Goal: Task Accomplishment & Management: Use online tool/utility

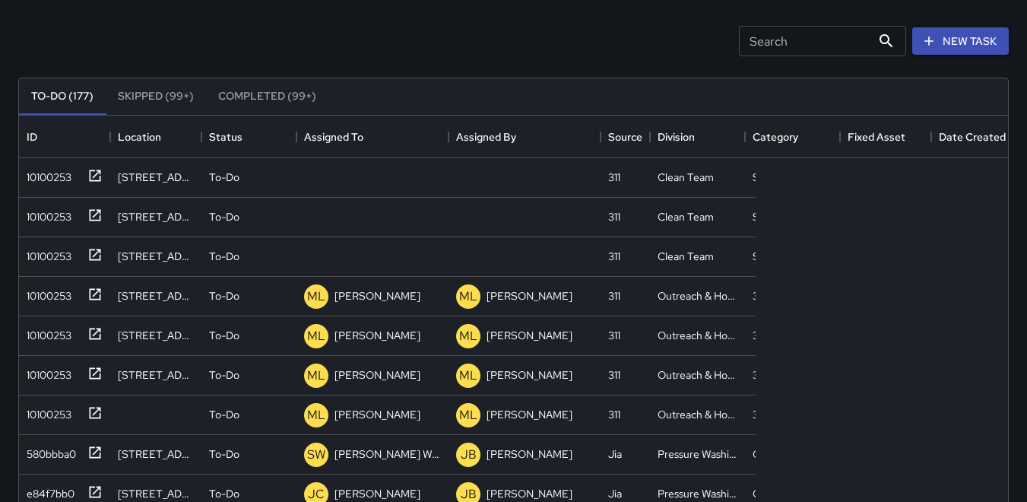
scroll to position [632, 978]
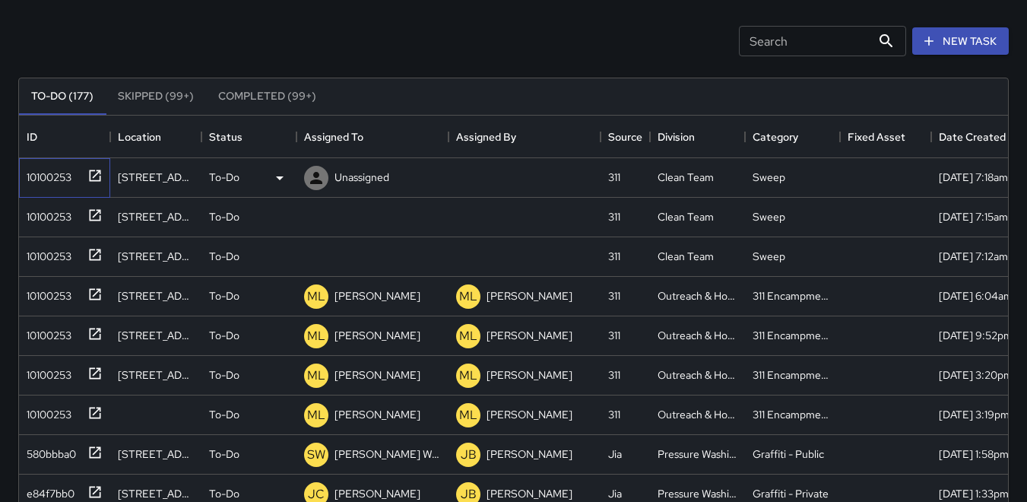
click at [60, 179] on div "10100253" at bounding box center [46, 173] width 51 height 21
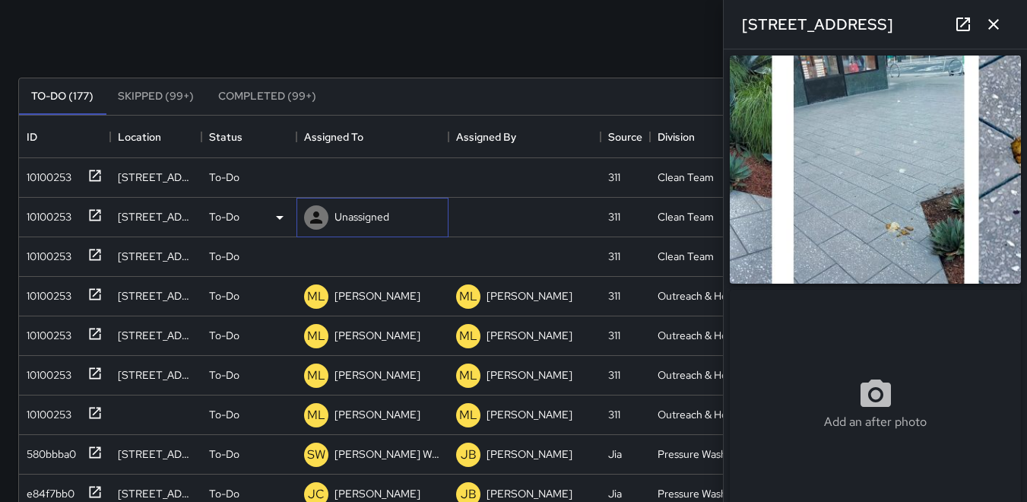
click at [325, 215] on div at bounding box center [316, 217] width 24 height 24
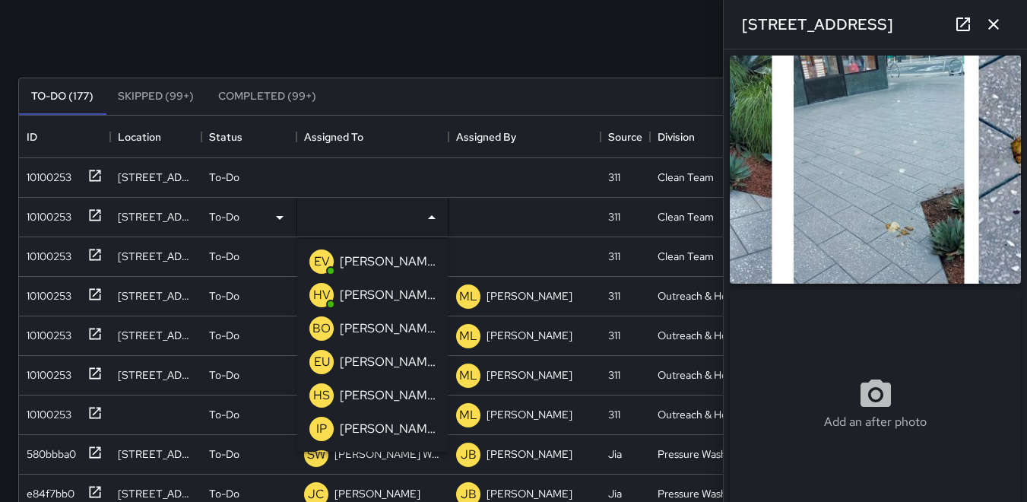
click at [322, 427] on p "IP" at bounding box center [321, 429] width 11 height 18
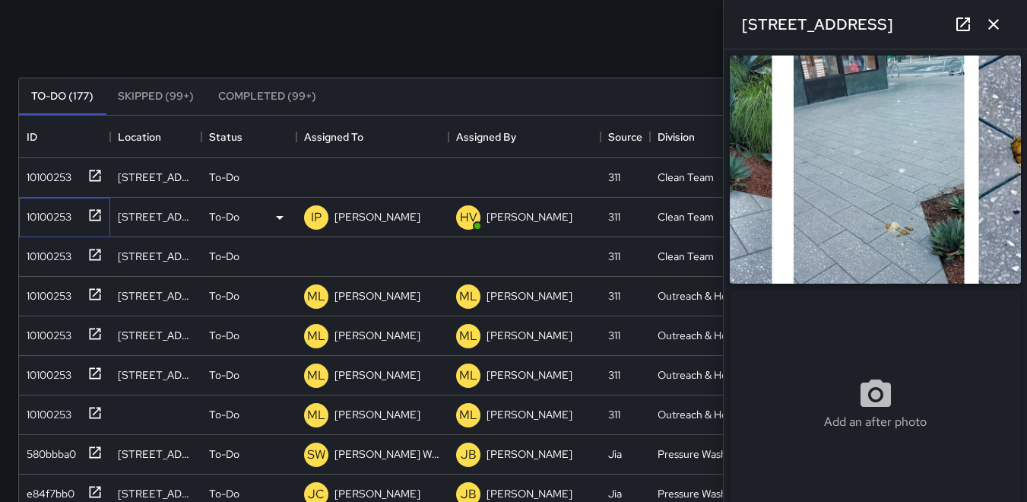
click at [52, 216] on div "10100253" at bounding box center [46, 213] width 51 height 21
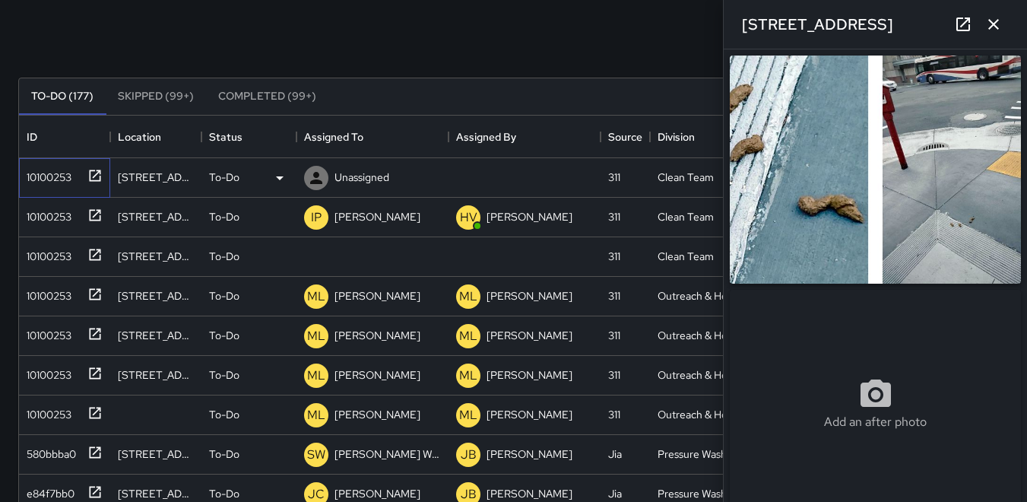
click at [53, 167] on div "10100253" at bounding box center [46, 173] width 51 height 21
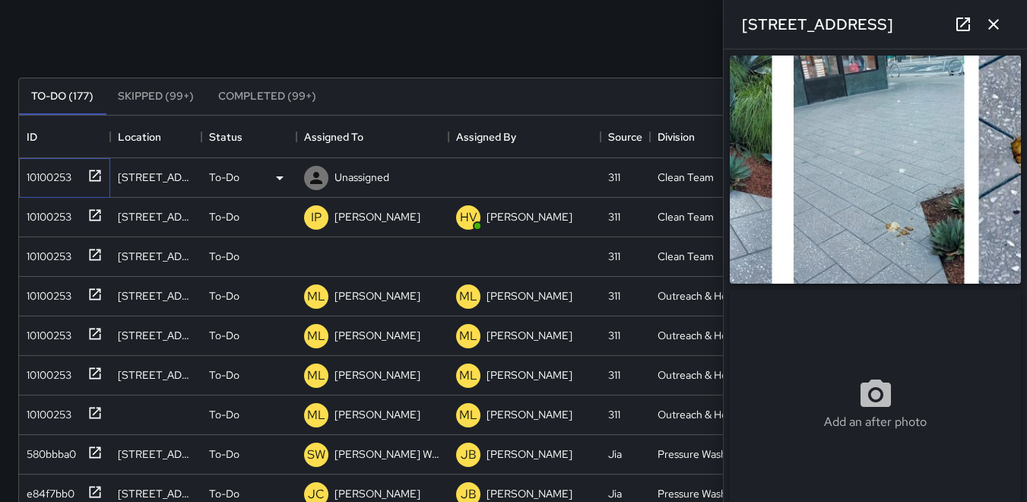
type input "**********"
click at [315, 174] on icon at bounding box center [316, 178] width 12 height 12
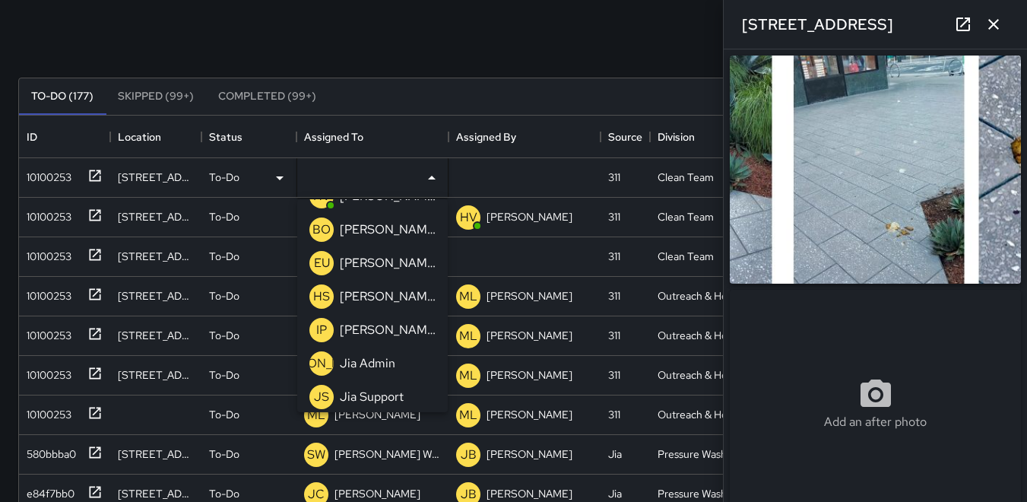
scroll to position [76, 0]
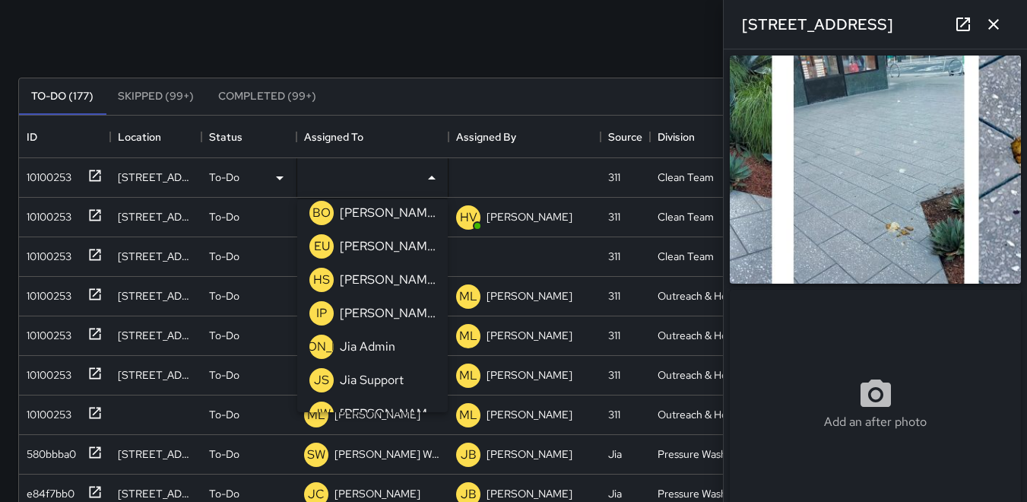
click at [317, 312] on p "IP" at bounding box center [321, 313] width 11 height 18
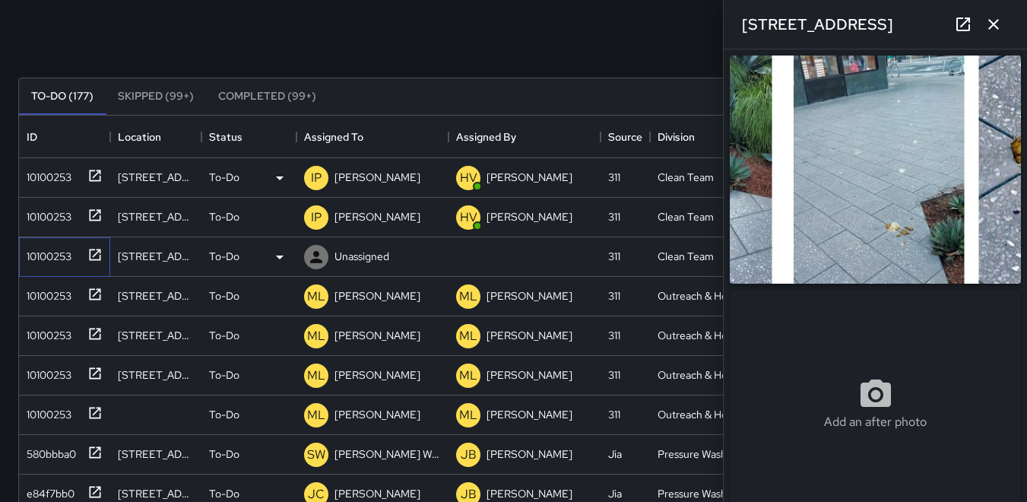
click at [68, 253] on div "10100253" at bounding box center [46, 252] width 51 height 21
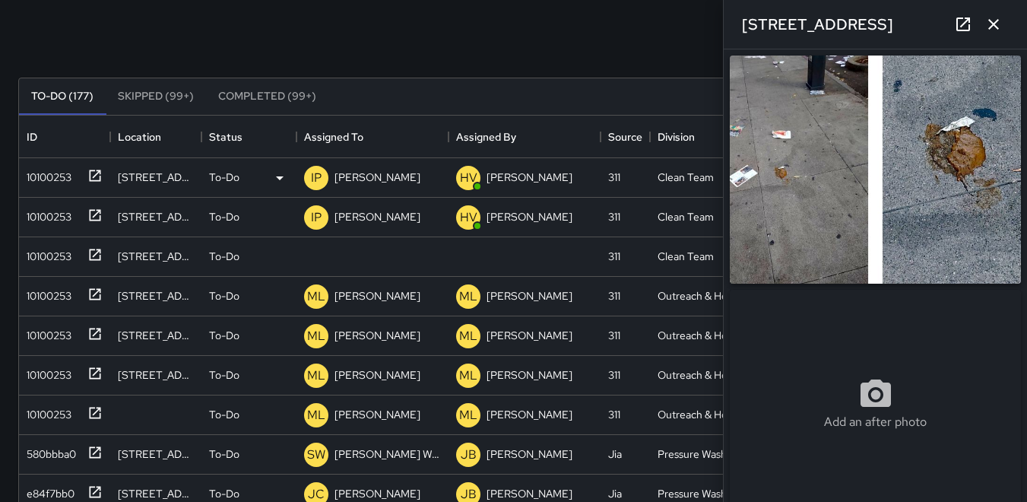
click at [774, 241] on img at bounding box center [875, 169] width 291 height 228
drag, startPoint x: 52, startPoint y: 252, endPoint x: 62, endPoint y: 252, distance: 9.9
click at [57, 252] on div "10100253" at bounding box center [46, 252] width 51 height 21
click at [316, 253] on icon at bounding box center [316, 257] width 12 height 12
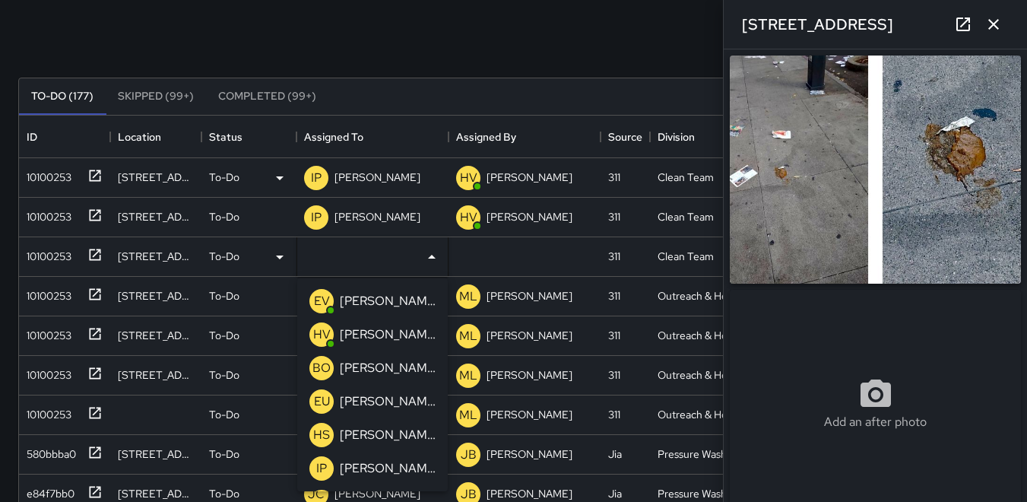
click at [321, 465] on p "IP" at bounding box center [321, 468] width 11 height 18
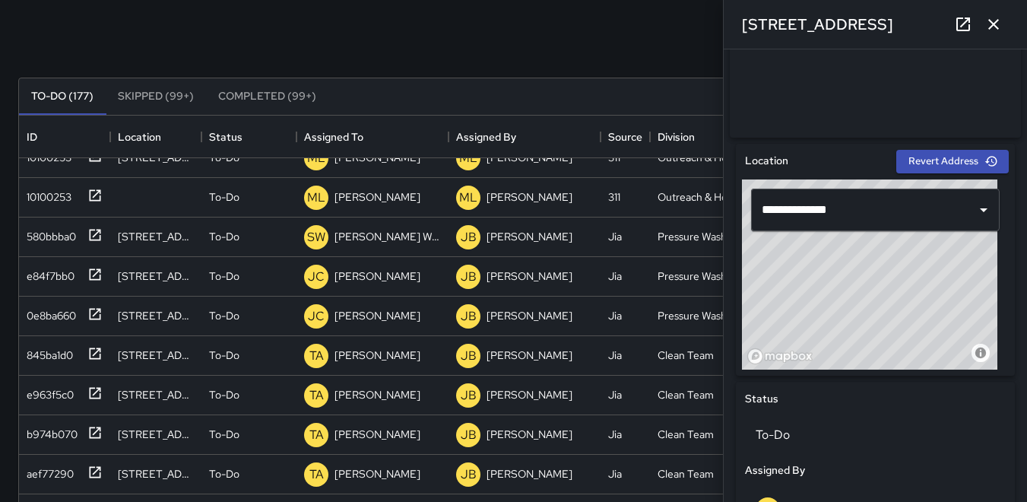
scroll to position [456, 0]
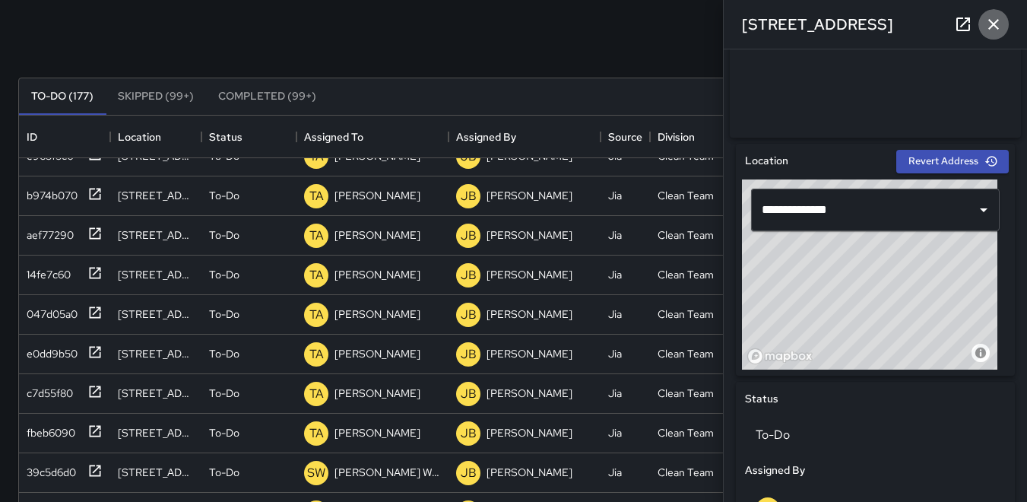
click at [774, 21] on icon "button" at bounding box center [993, 24] width 18 height 18
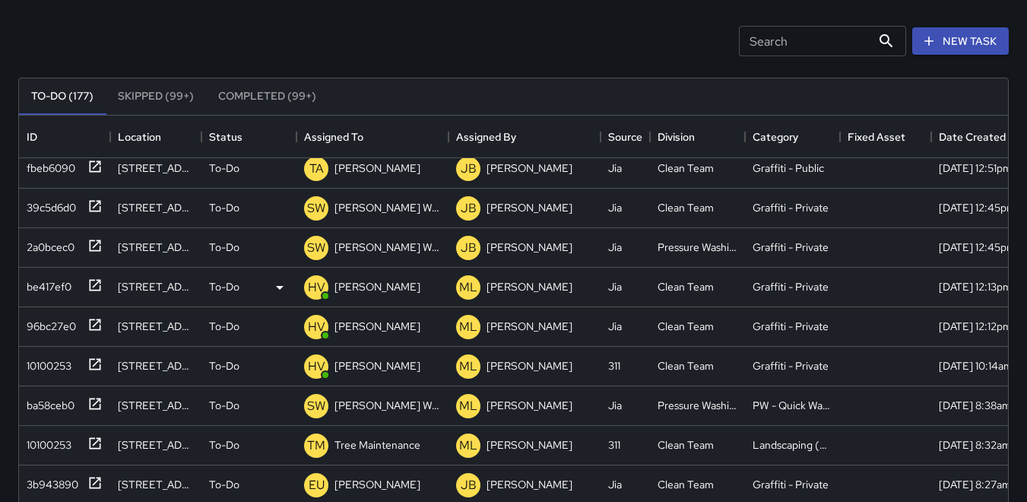
scroll to position [760, 0]
click at [47, 246] on div "be417ef0" at bounding box center [46, 243] width 51 height 21
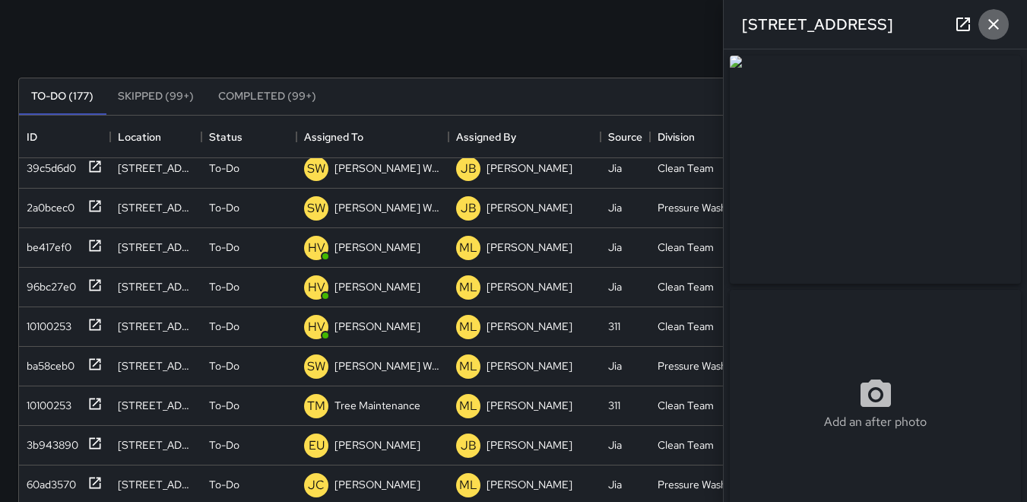
drag, startPoint x: 994, startPoint y: 26, endPoint x: 970, endPoint y: 52, distance: 35.5
click at [774, 27] on icon "button" at bounding box center [993, 24] width 18 height 18
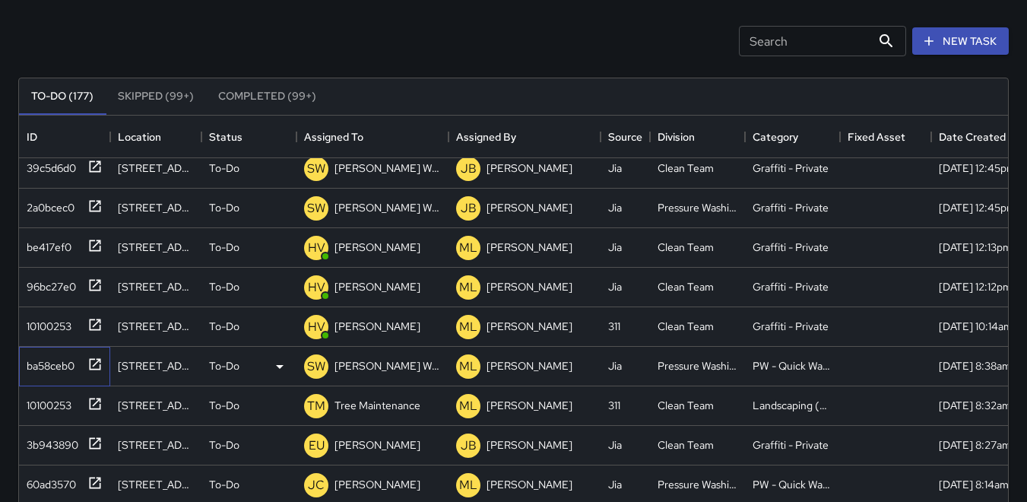
click at [40, 362] on div "ba58ceb0" at bounding box center [48, 362] width 54 height 21
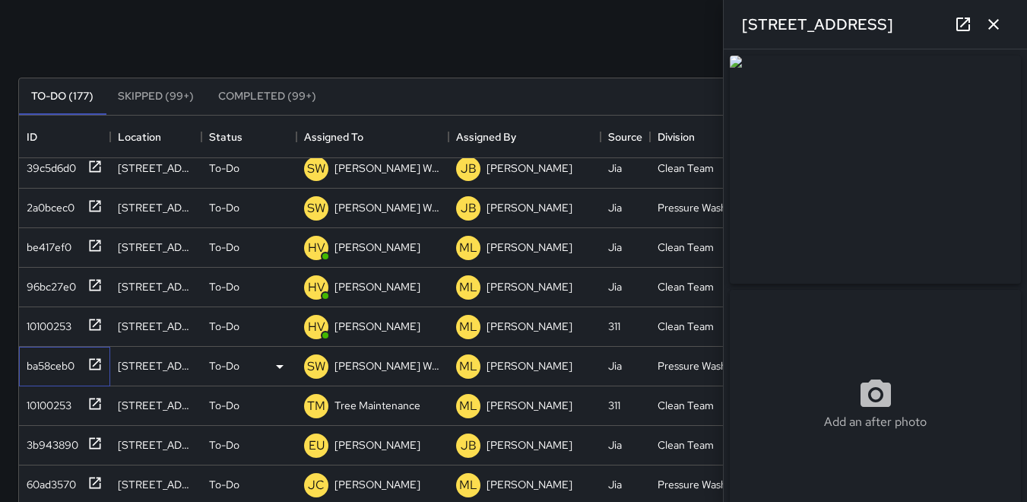
type input "**********"
click at [774, 29] on icon "button" at bounding box center [993, 24] width 18 height 18
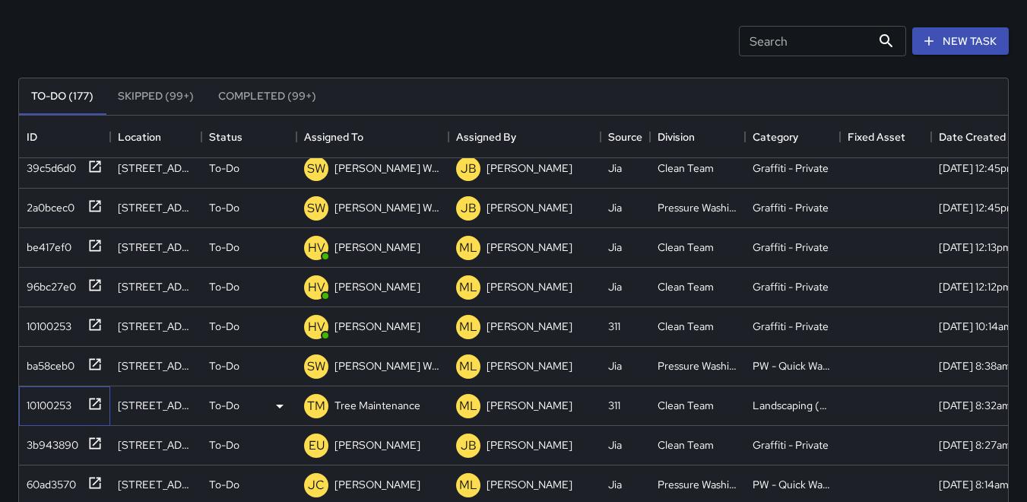
click at [48, 404] on div "10100253" at bounding box center [46, 401] width 51 height 21
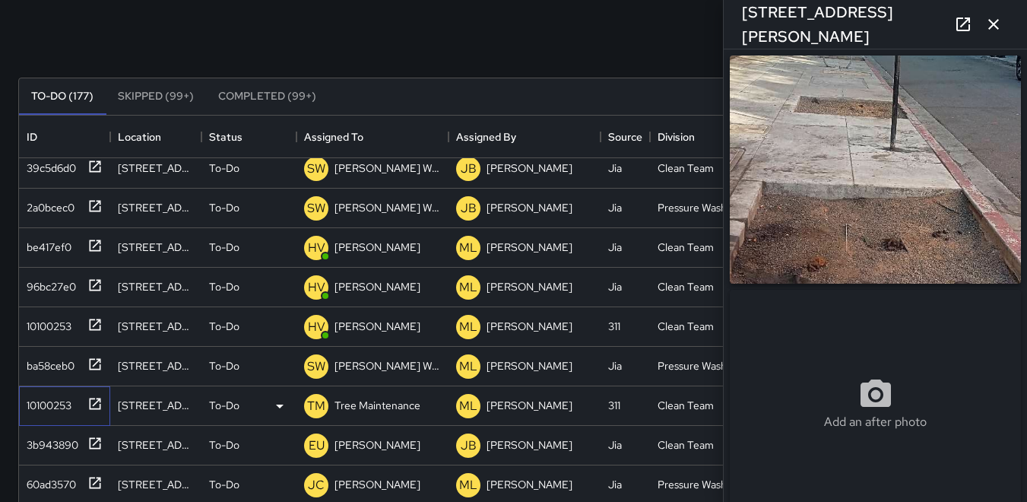
type input "**********"
click at [774, 23] on icon "button" at bounding box center [993, 24] width 18 height 18
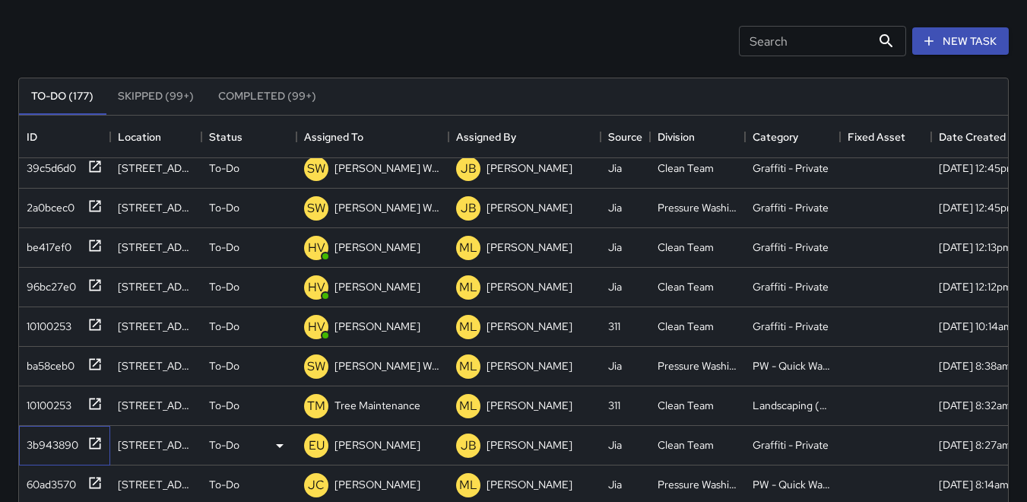
click at [57, 451] on div "3b943890" at bounding box center [50, 441] width 58 height 21
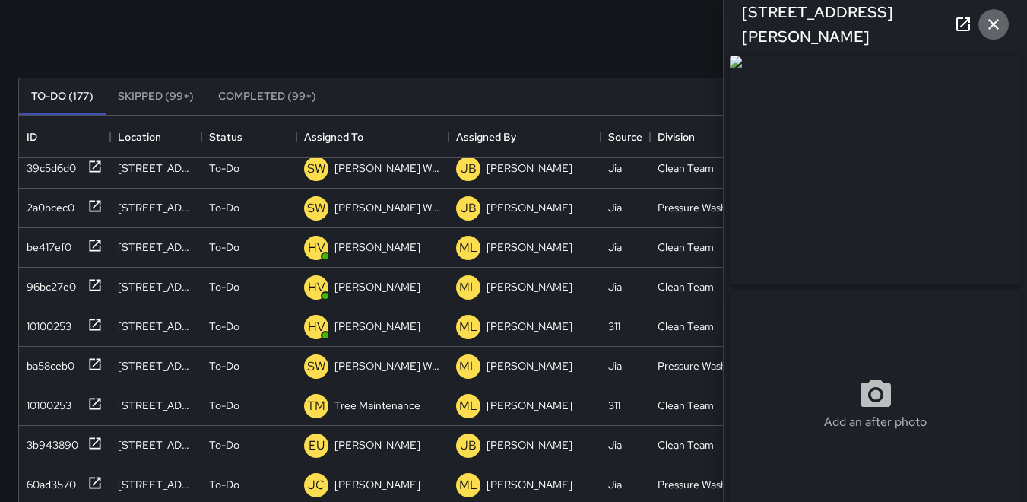
click at [774, 24] on icon "button" at bounding box center [993, 24] width 11 height 11
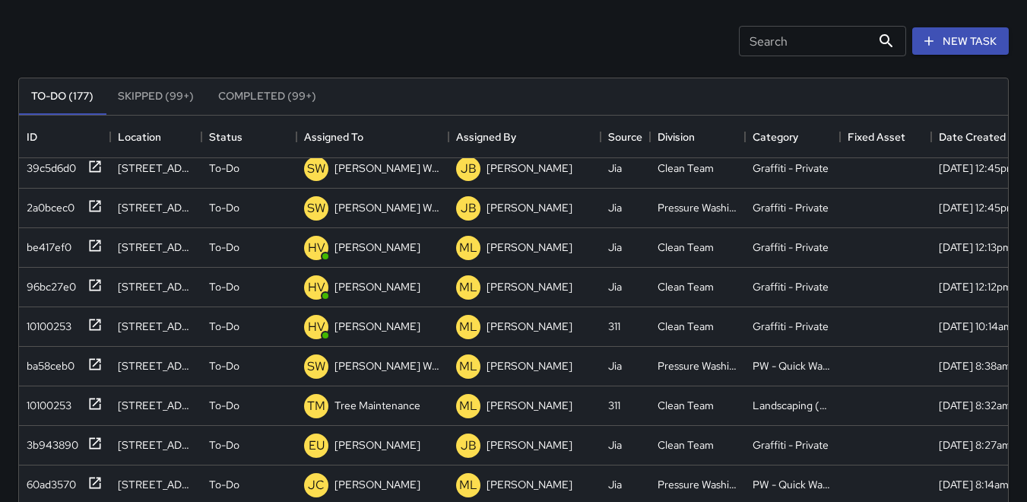
scroll to position [836, 0]
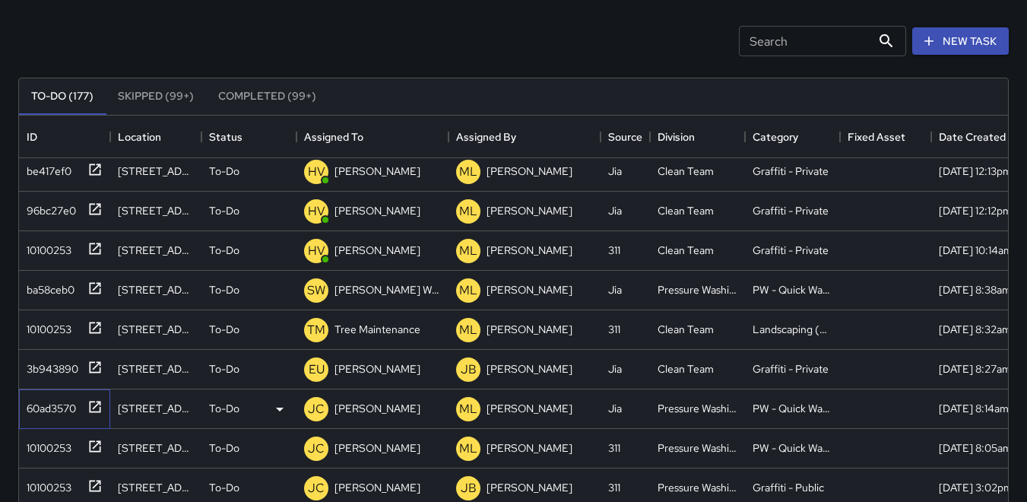
click at [55, 416] on div "60ad3570" at bounding box center [48, 405] width 55 height 21
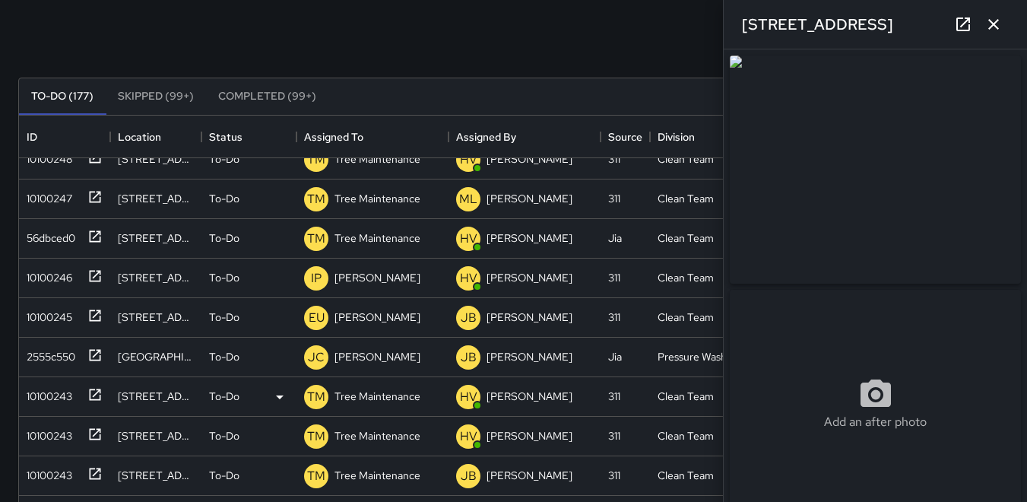
scroll to position [1745, 0]
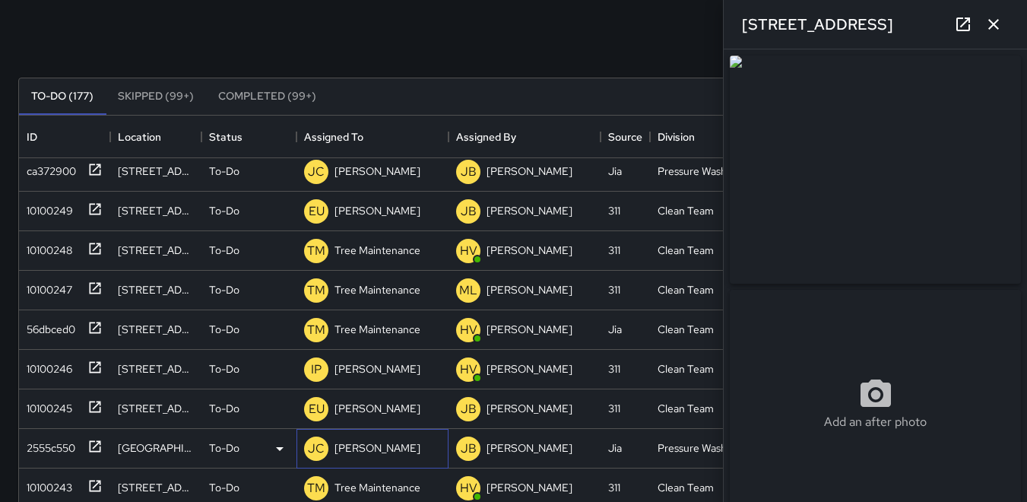
click at [317, 444] on p "JC" at bounding box center [316, 448] width 17 height 18
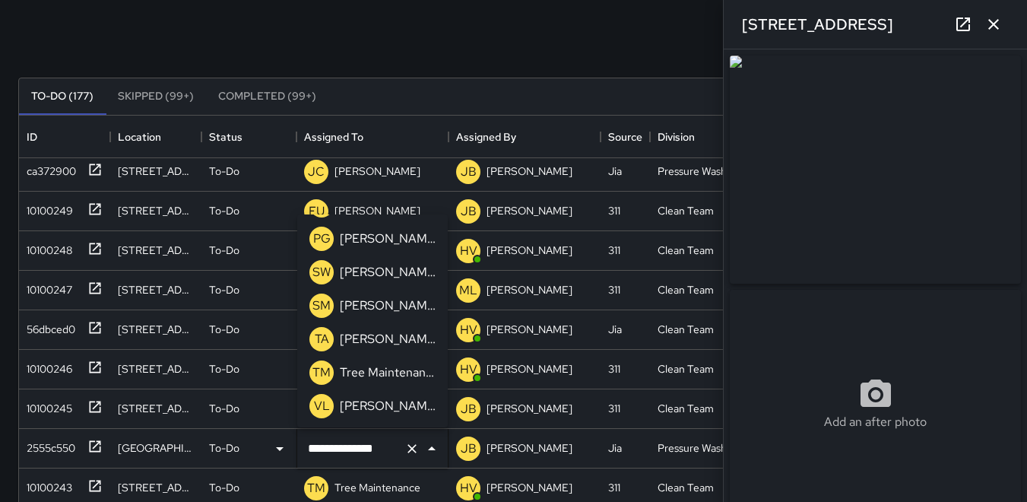
scroll to position [602, 0]
click at [322, 268] on p "SW" at bounding box center [321, 270] width 18 height 18
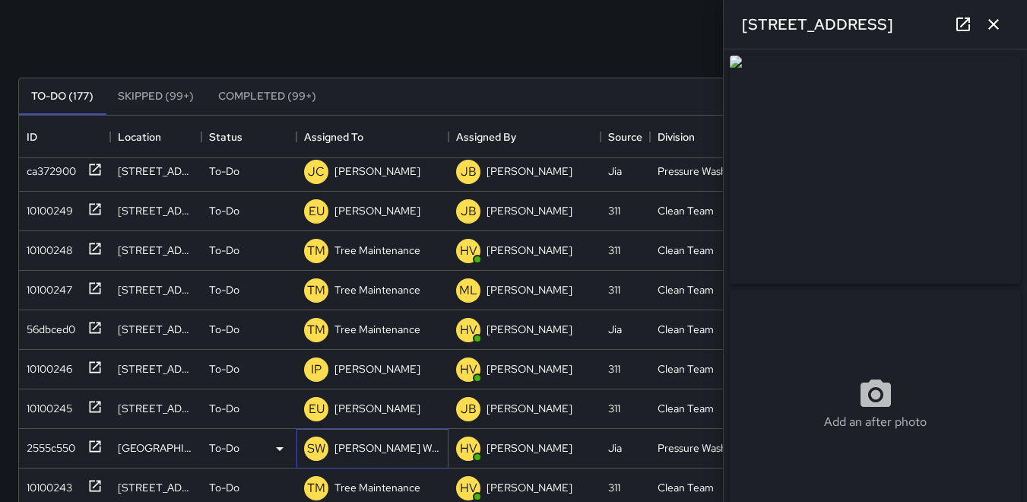
scroll to position [1785, 0]
click at [44, 359] on div "10100245" at bounding box center [47, 365] width 52 height 21
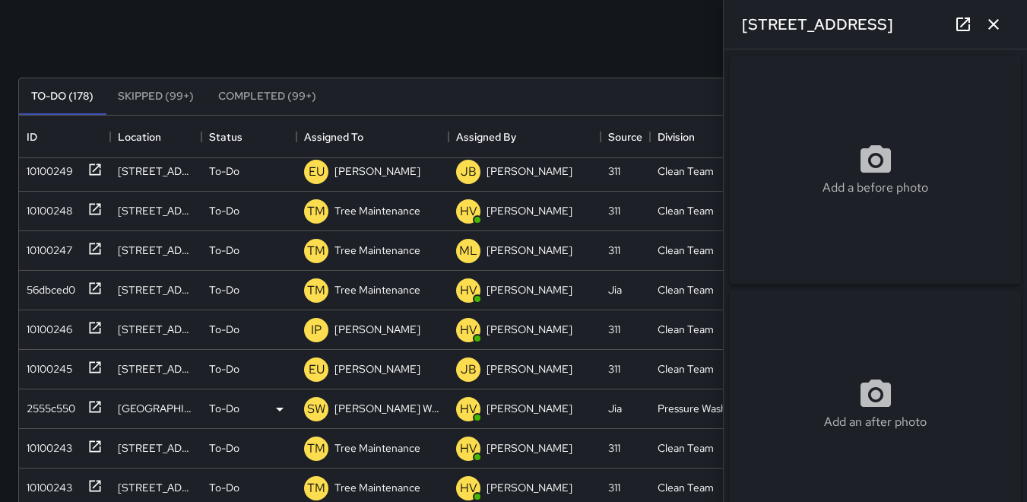
click at [774, 21] on icon "button" at bounding box center [993, 24] width 18 height 18
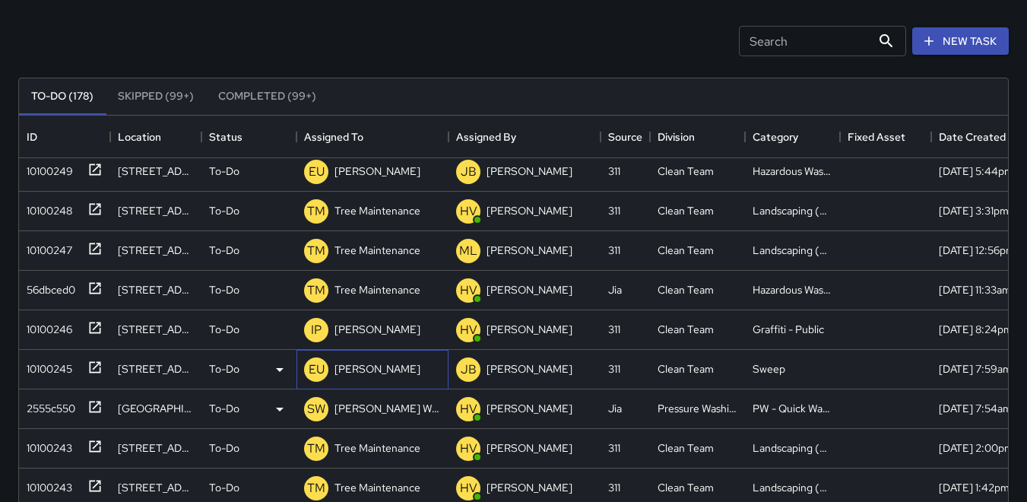
click at [314, 368] on p "EU" at bounding box center [317, 369] width 16 height 18
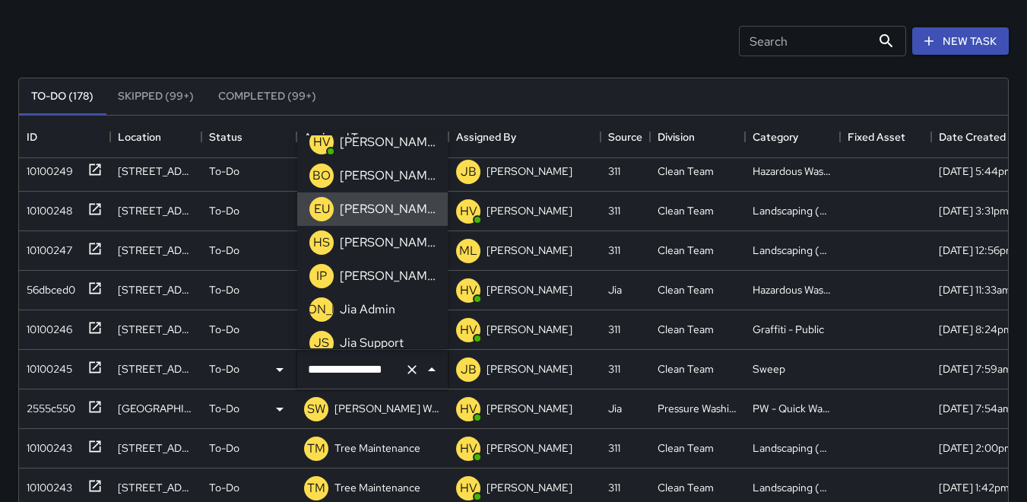
scroll to position [76, 0]
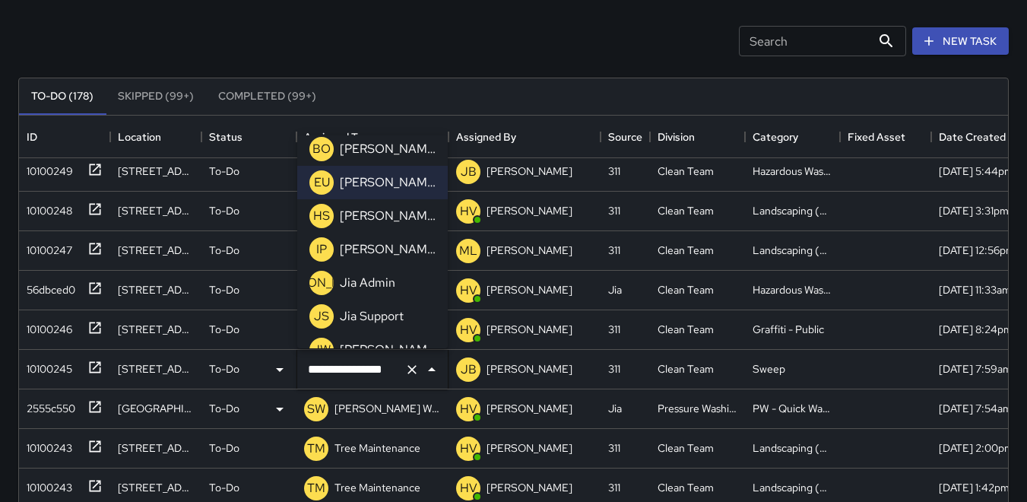
click at [323, 252] on p "IP" at bounding box center [321, 249] width 11 height 18
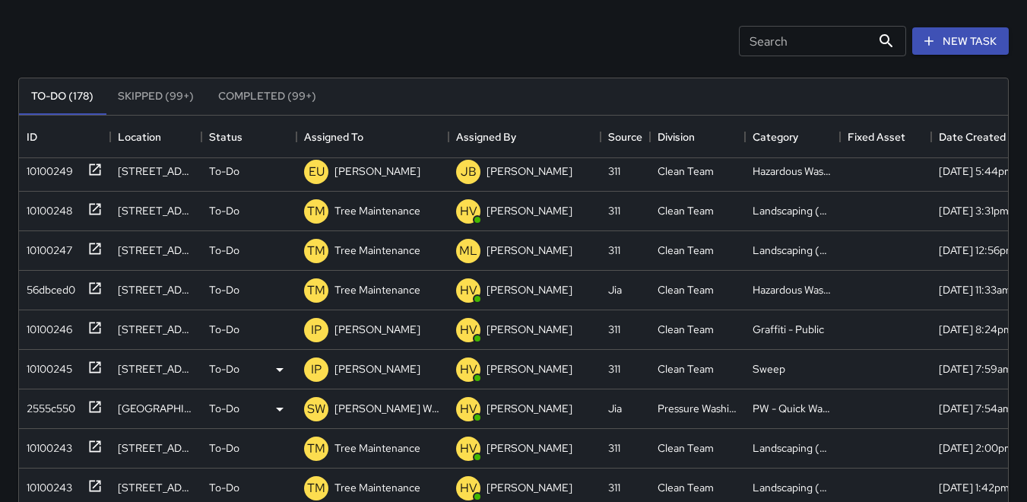
drag, startPoint x: 747, startPoint y: 36, endPoint x: 740, endPoint y: 36, distance: 7.6
click at [740, 36] on input "Search" at bounding box center [805, 41] width 132 height 30
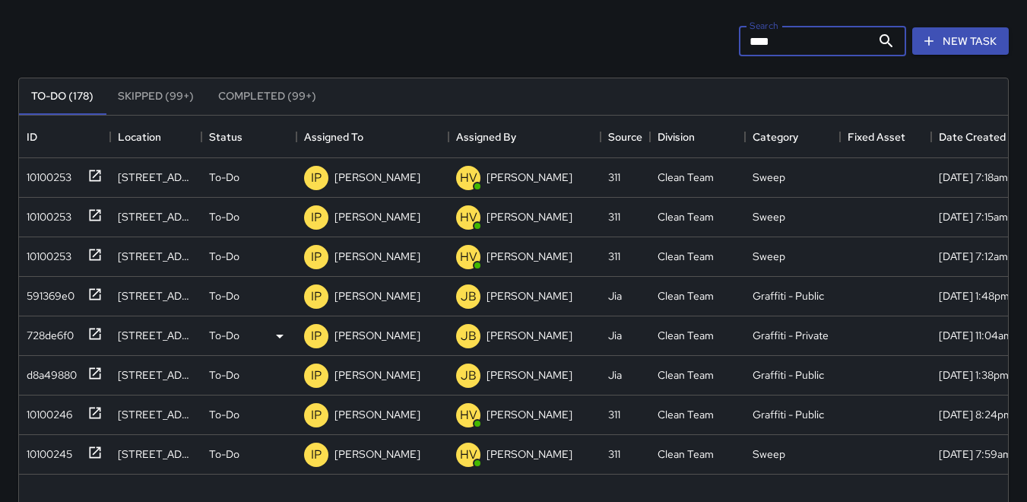
type input "****"
click at [69, 328] on div "728de6f0" at bounding box center [47, 332] width 53 height 21
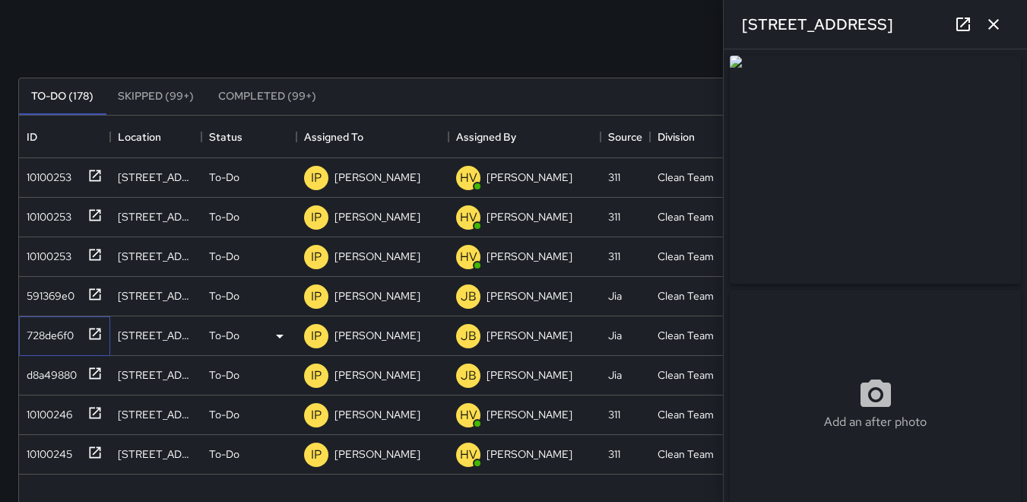
type input "**********"
click at [62, 372] on div "d8a49880" at bounding box center [49, 371] width 56 height 21
click at [59, 423] on div "10100246" at bounding box center [62, 411] width 82 height 25
click at [62, 456] on div "10100245" at bounding box center [47, 450] width 52 height 21
type input "**********"
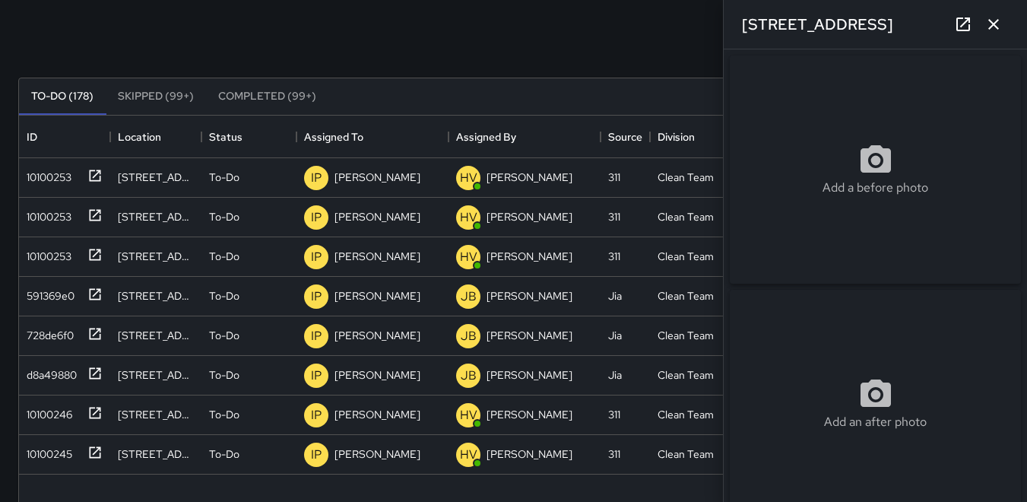
click at [774, 29] on icon "button" at bounding box center [993, 24] width 11 height 11
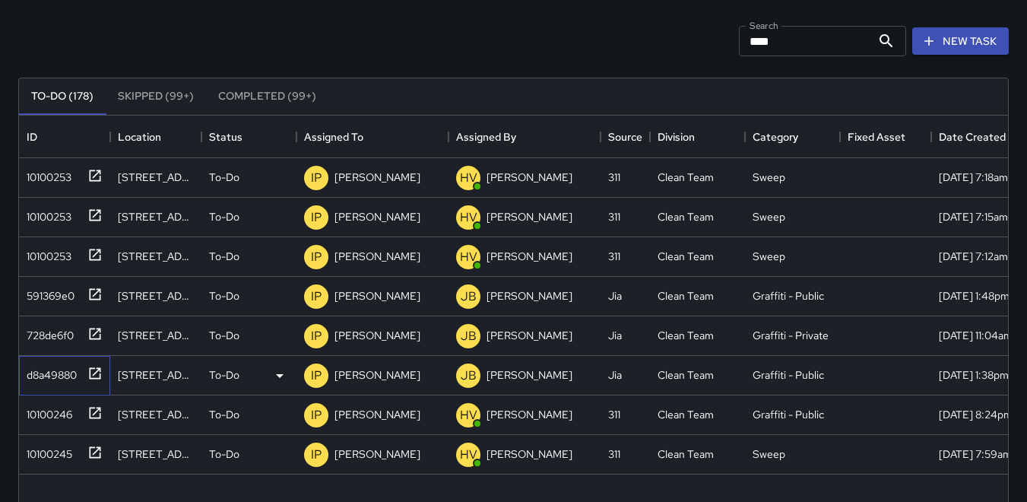
click at [46, 391] on div "d8a49880" at bounding box center [64, 376] width 91 height 40
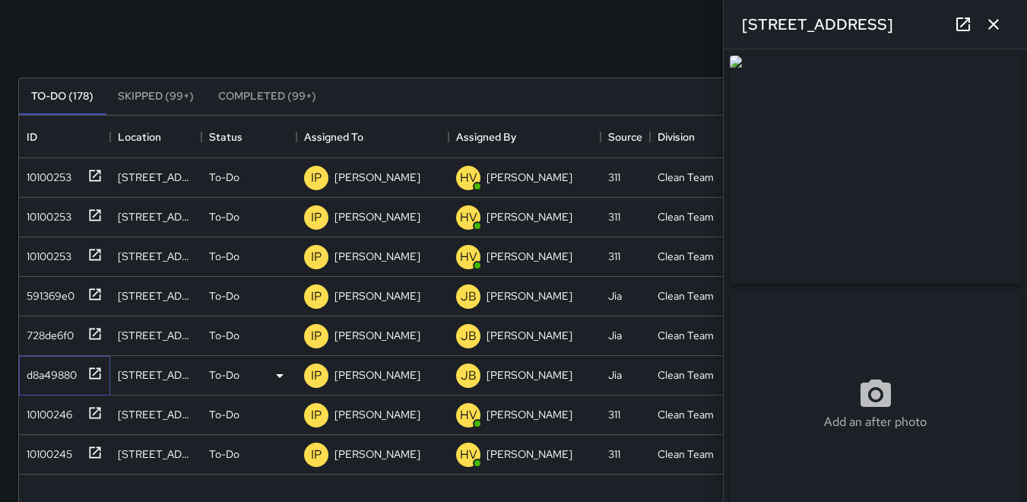
type input "**********"
click at [774, 25] on icon "button" at bounding box center [993, 24] width 11 height 11
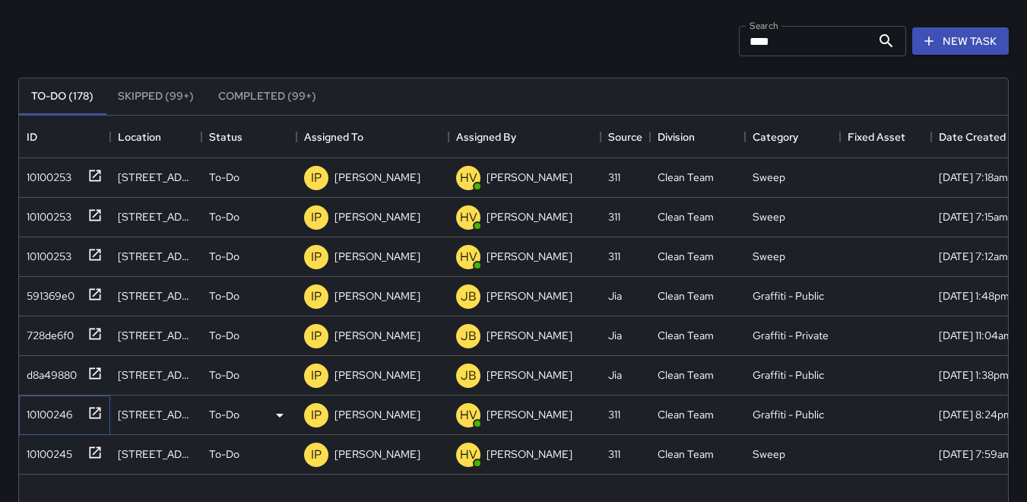
click at [66, 407] on div "10100246" at bounding box center [47, 411] width 52 height 21
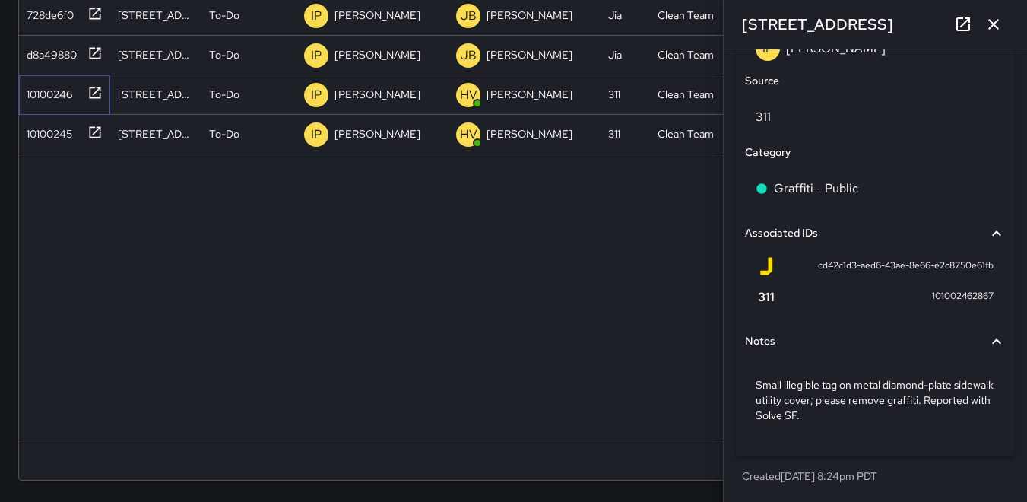
scroll to position [918, 0]
click at [774, 24] on icon "button" at bounding box center [993, 24] width 18 height 18
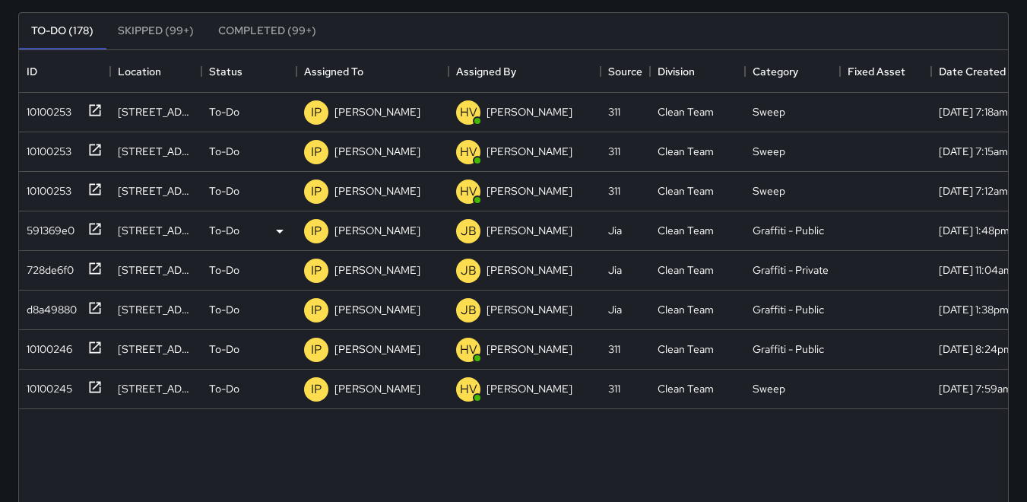
scroll to position [168, 0]
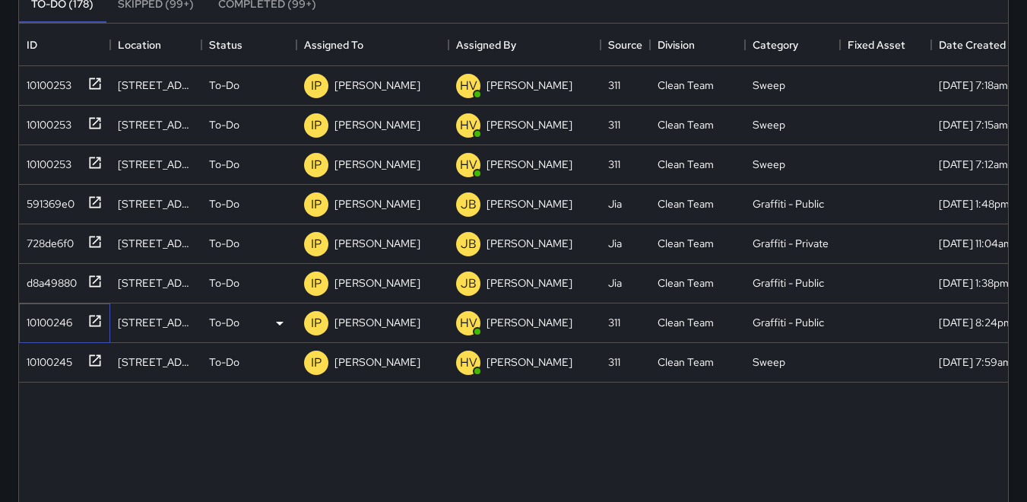
click at [62, 328] on div "10100246" at bounding box center [47, 319] width 52 height 21
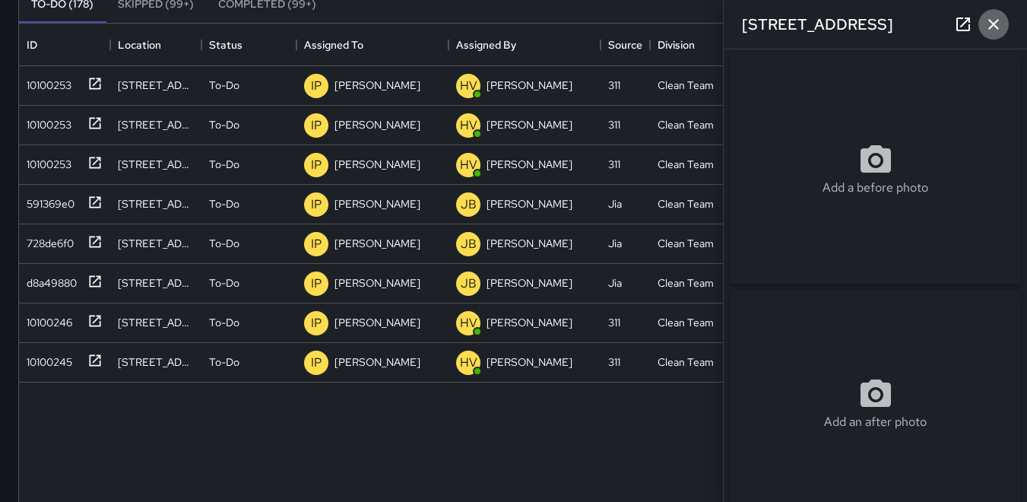
click at [774, 23] on icon "button" at bounding box center [993, 24] width 11 height 11
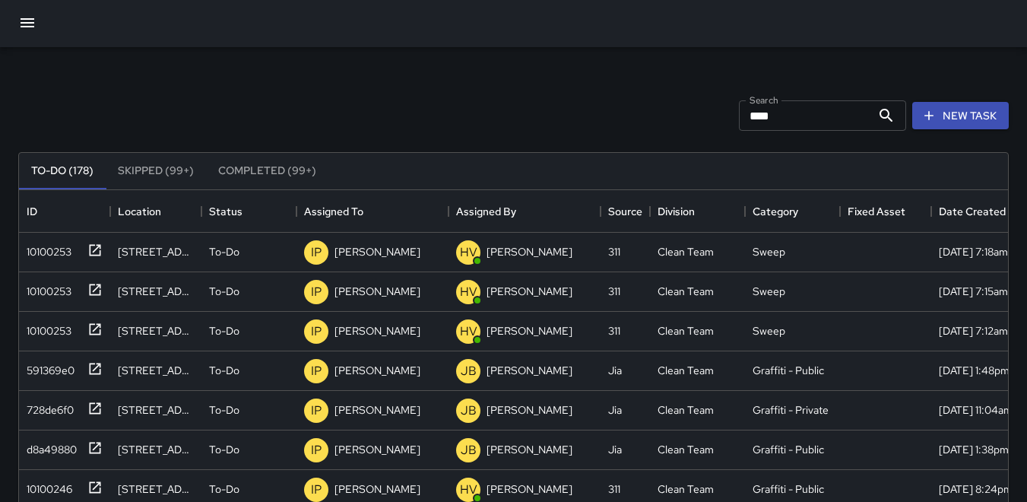
scroll to position [0, 0]
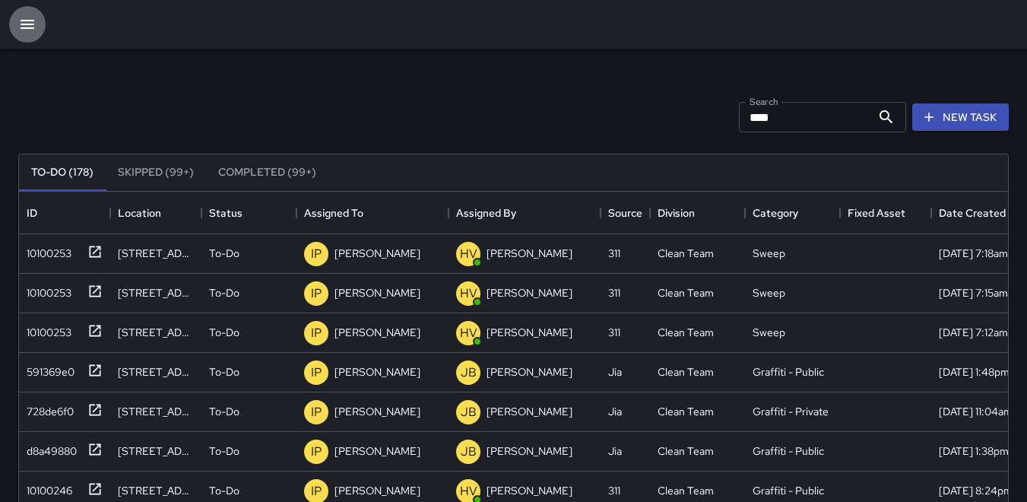
click at [27, 18] on icon "button" at bounding box center [27, 24] width 18 height 18
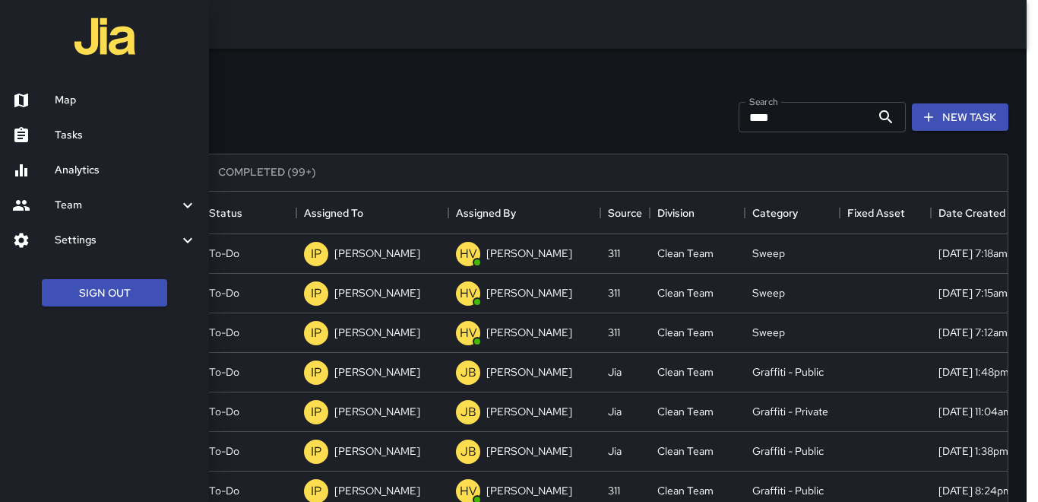
click at [768, 120] on div at bounding box center [519, 251] width 1038 height 502
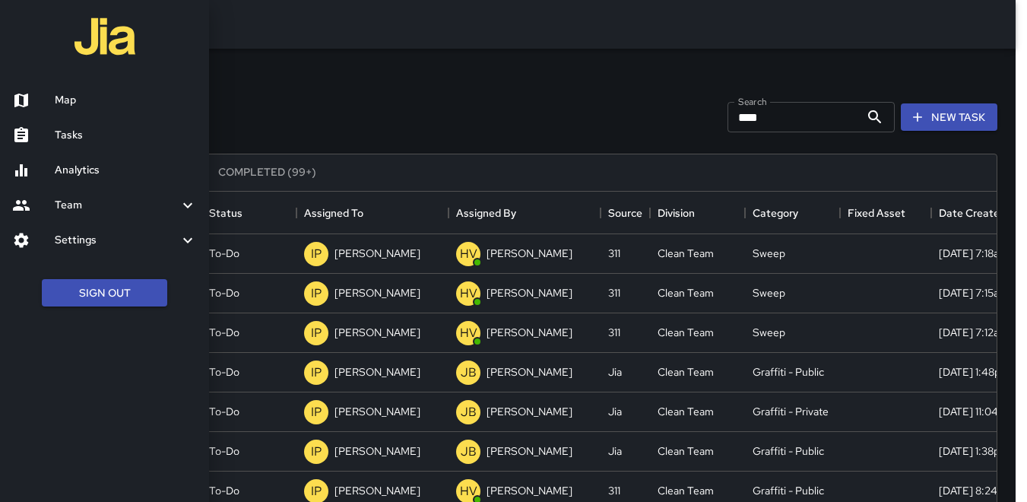
scroll to position [12, 12]
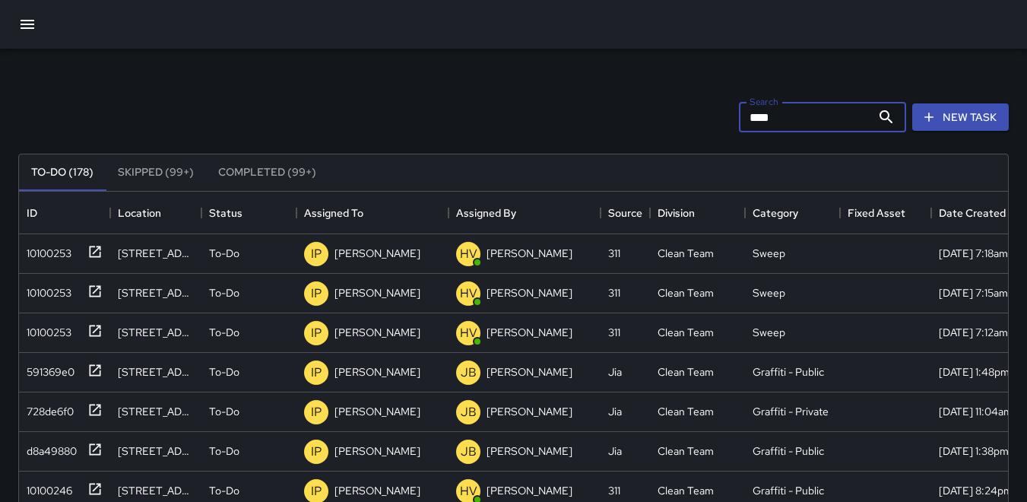
click at [769, 116] on input "****" at bounding box center [805, 117] width 132 height 30
type input "*"
click at [746, 117] on input "Search" at bounding box center [805, 117] width 132 height 30
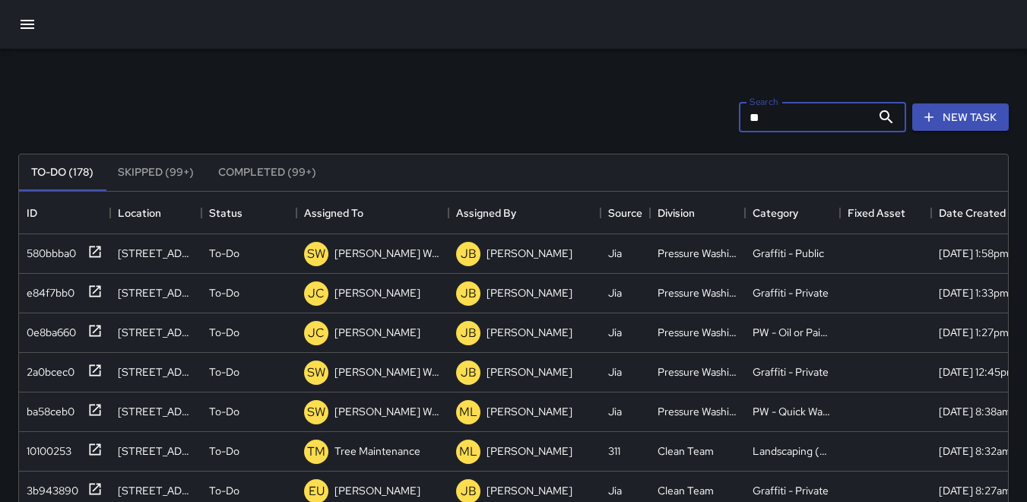
type input "*"
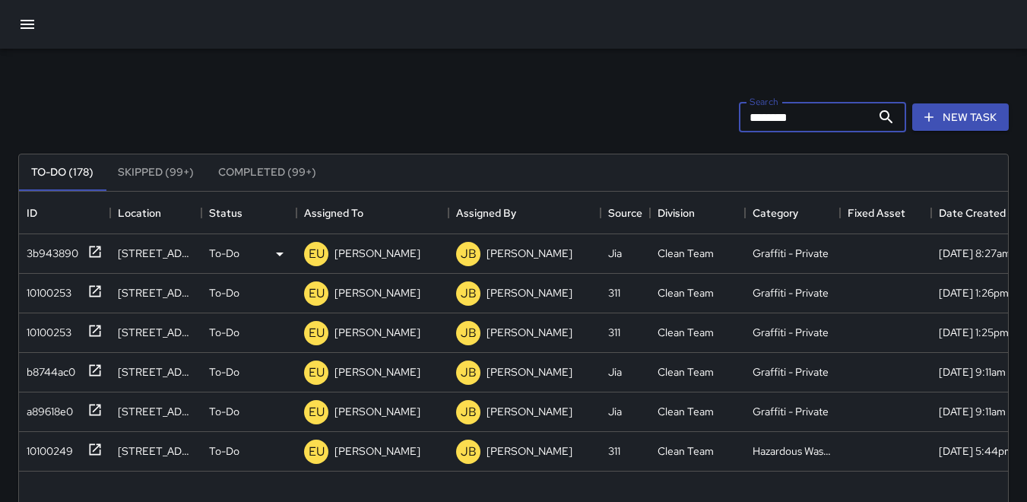
type input "********"
click at [51, 254] on div "3b943890" at bounding box center [50, 249] width 58 height 21
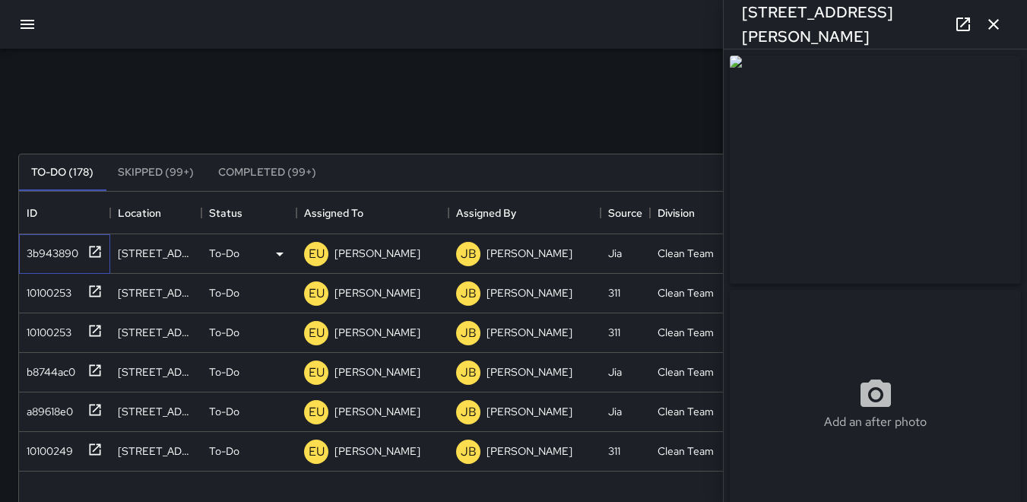
type input "**********"
click at [49, 291] on div "10100253" at bounding box center [46, 289] width 51 height 21
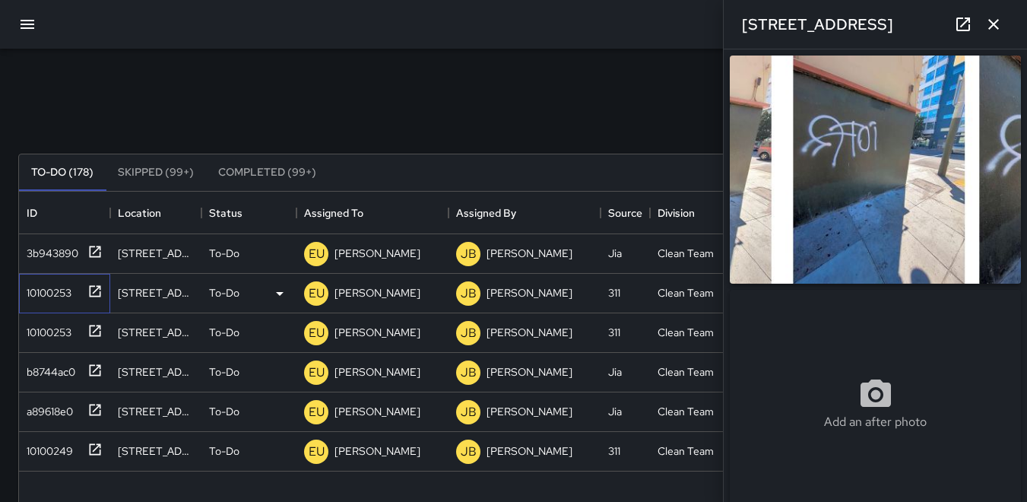
type input "**********"
click at [55, 322] on div "10100253" at bounding box center [46, 329] width 51 height 21
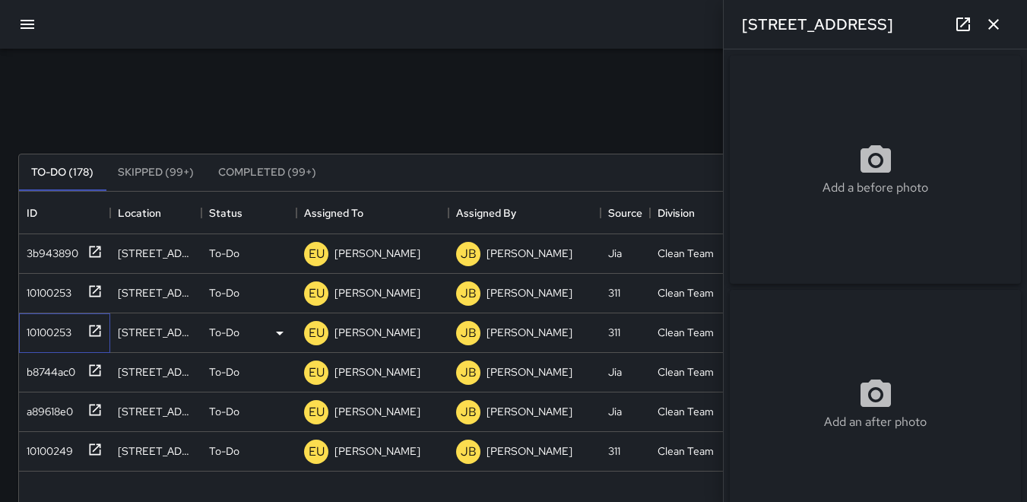
type input "**********"
click at [53, 376] on div "b8744ac0" at bounding box center [48, 368] width 55 height 21
click at [62, 406] on div "a89618e0" at bounding box center [47, 408] width 52 height 21
type input "**********"
click at [43, 455] on div "10100249" at bounding box center [47, 447] width 52 height 21
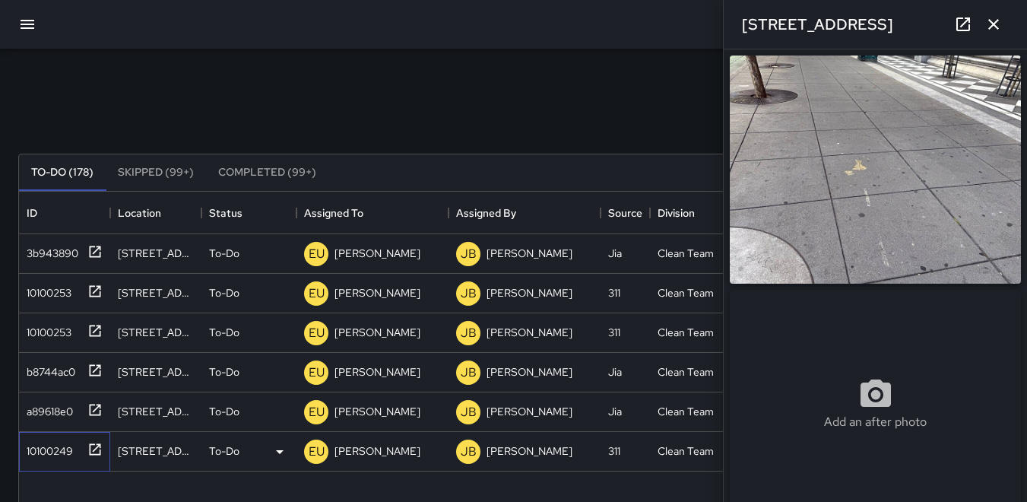
type input "**********"
click at [774, 33] on button "button" at bounding box center [993, 24] width 30 height 30
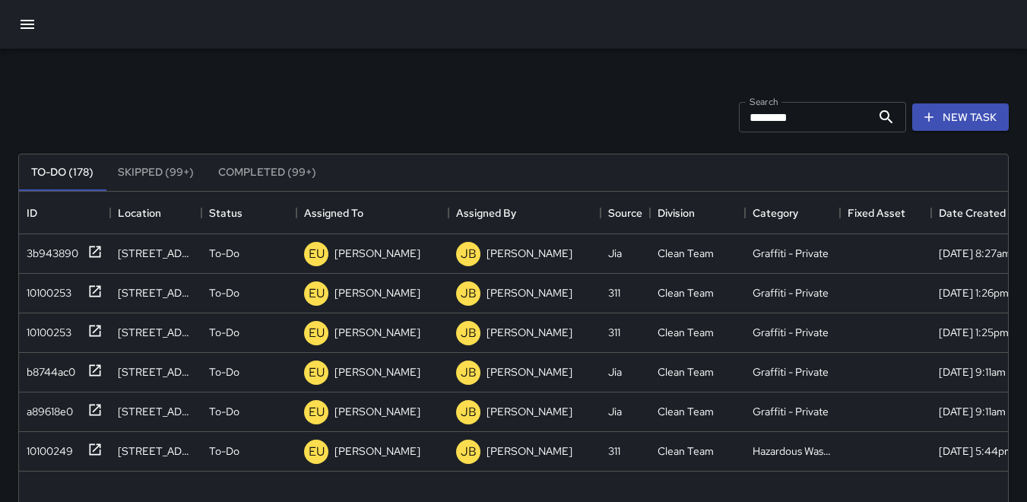
click at [774, 118] on input "********" at bounding box center [805, 117] width 132 height 30
type input "*"
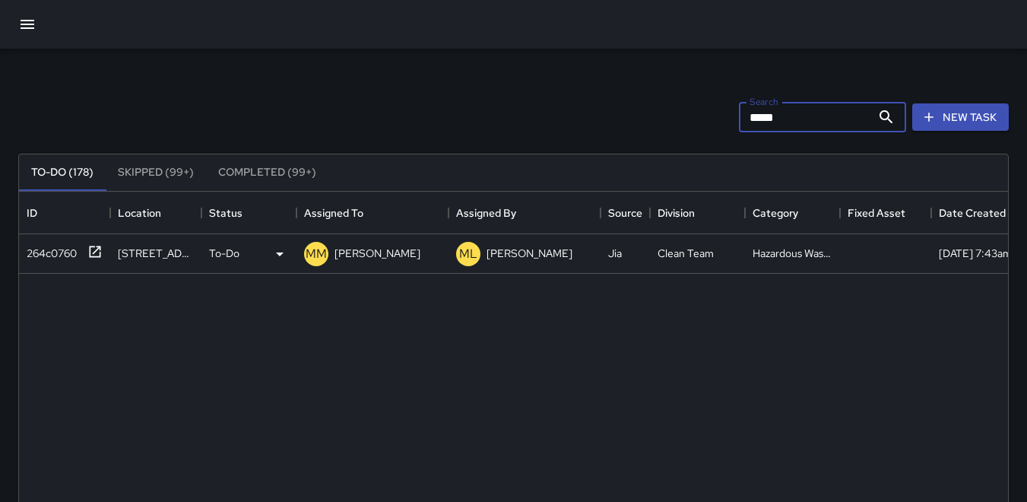
type input "*****"
click at [57, 255] on div "264c0760" at bounding box center [49, 249] width 56 height 21
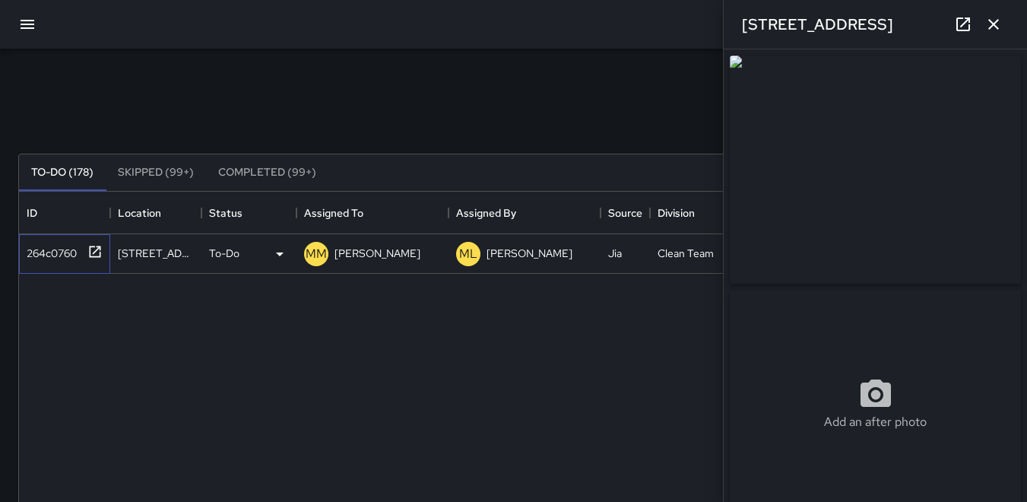
type input "**********"
click at [774, 32] on icon "button" at bounding box center [993, 24] width 18 height 18
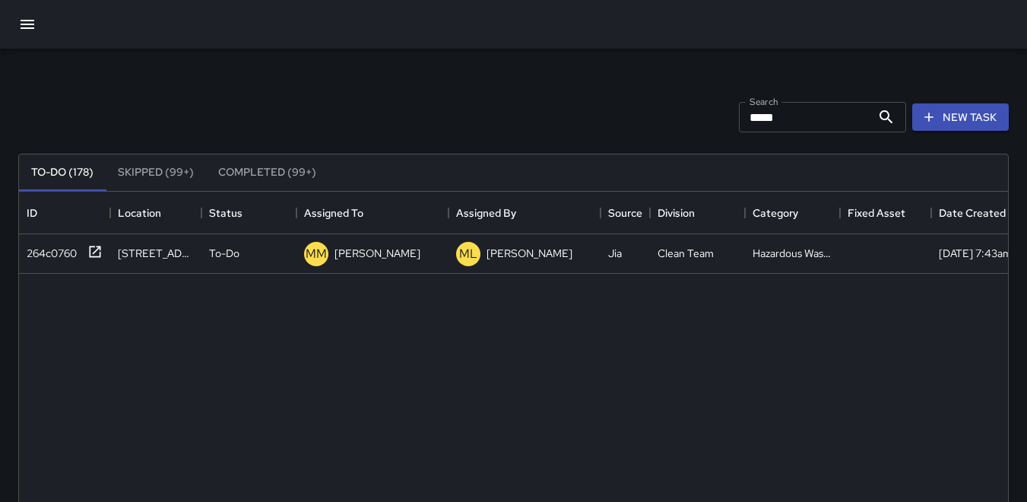
click at [774, 122] on input "*****" at bounding box center [805, 117] width 132 height 30
type input "*"
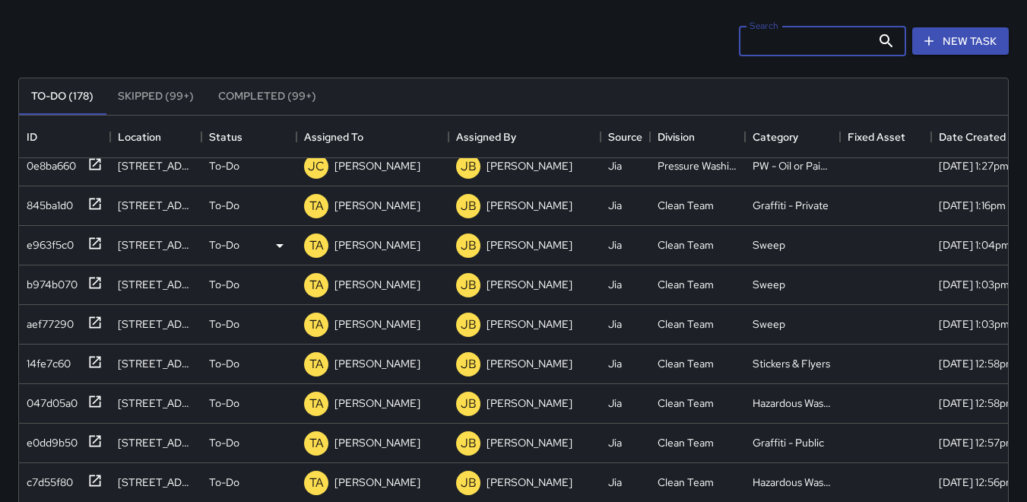
scroll to position [380, 0]
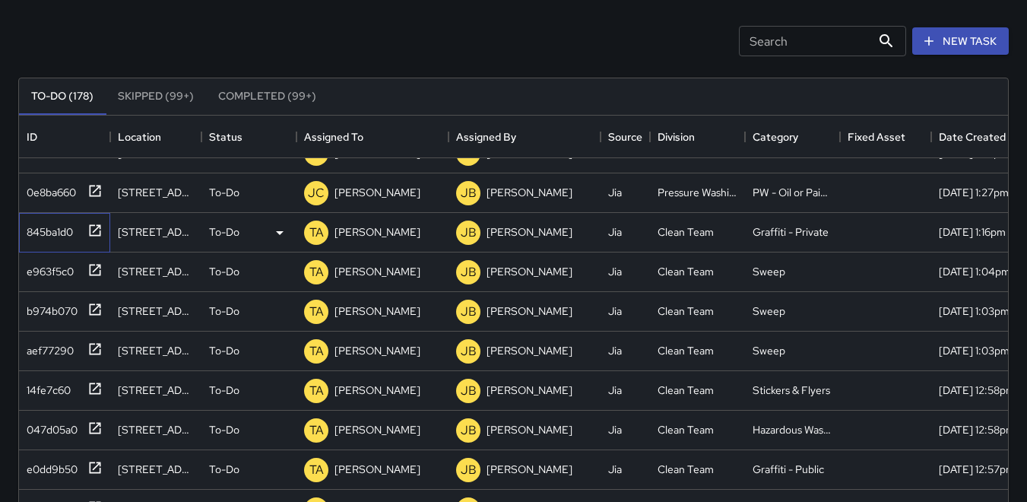
click at [49, 230] on div "845ba1d0" at bounding box center [47, 228] width 52 height 21
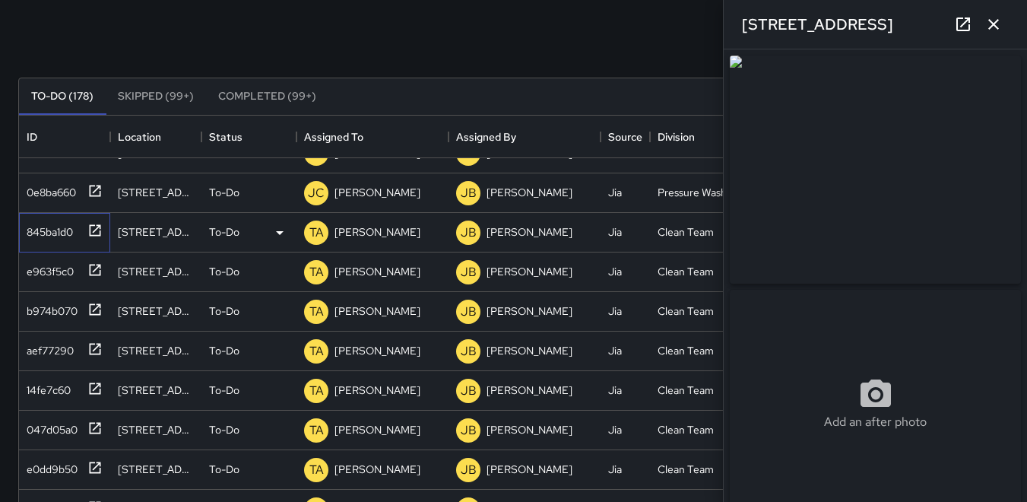
type input "**********"
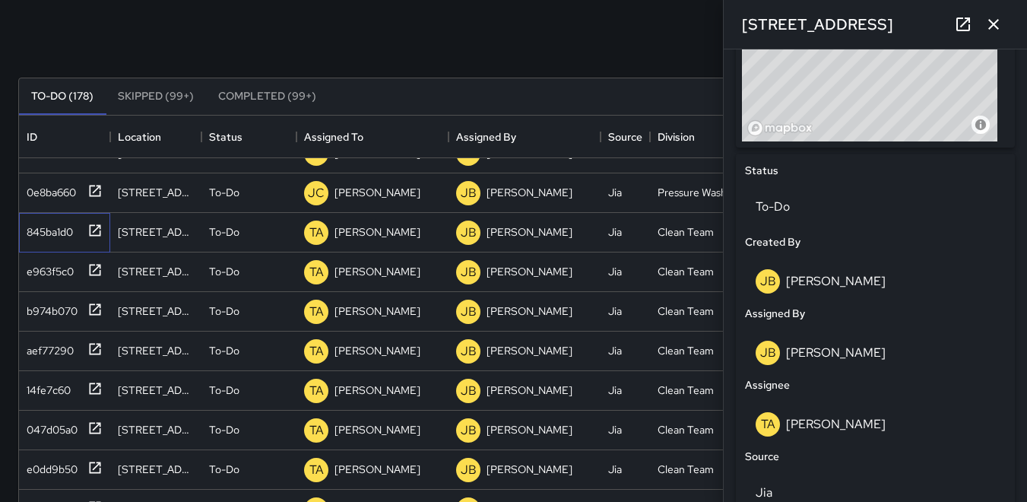
scroll to position [684, 0]
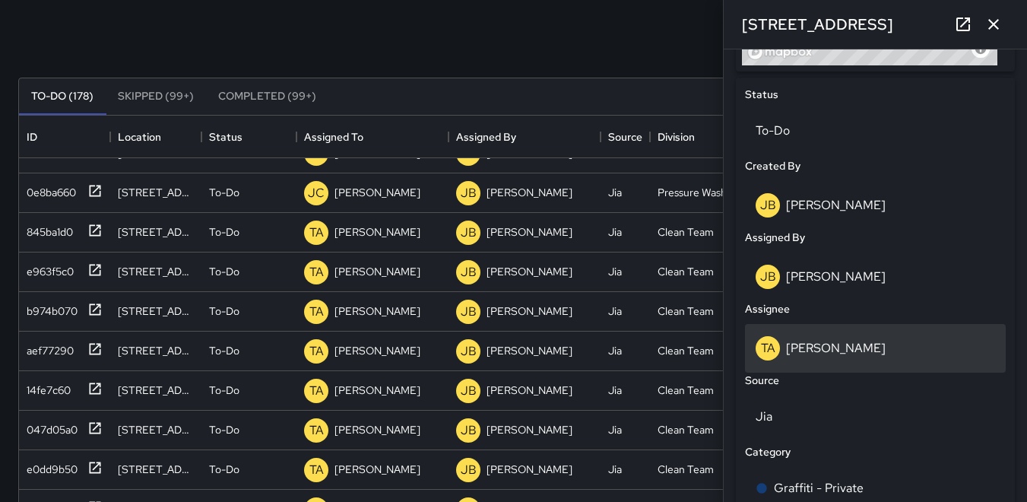
click at [765, 353] on p "TA" at bounding box center [768, 348] width 14 height 18
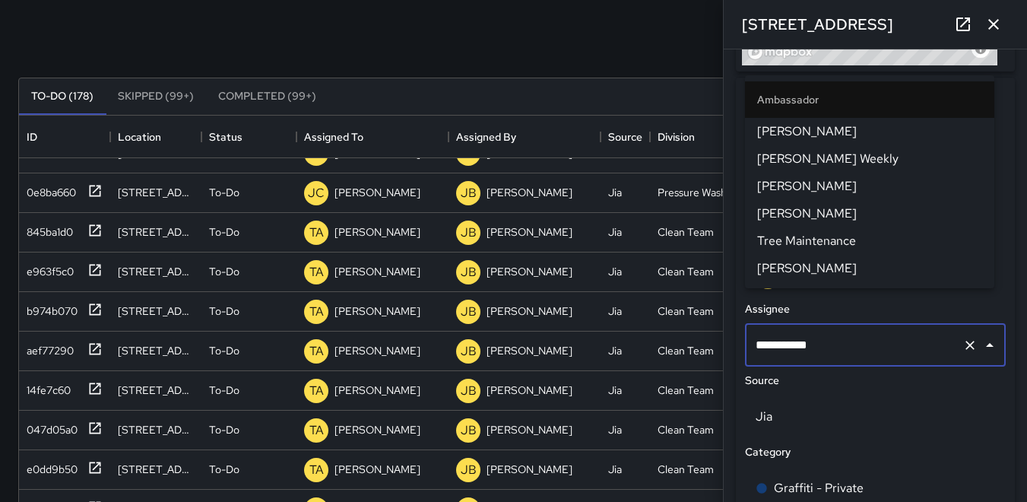
scroll to position [0, 0]
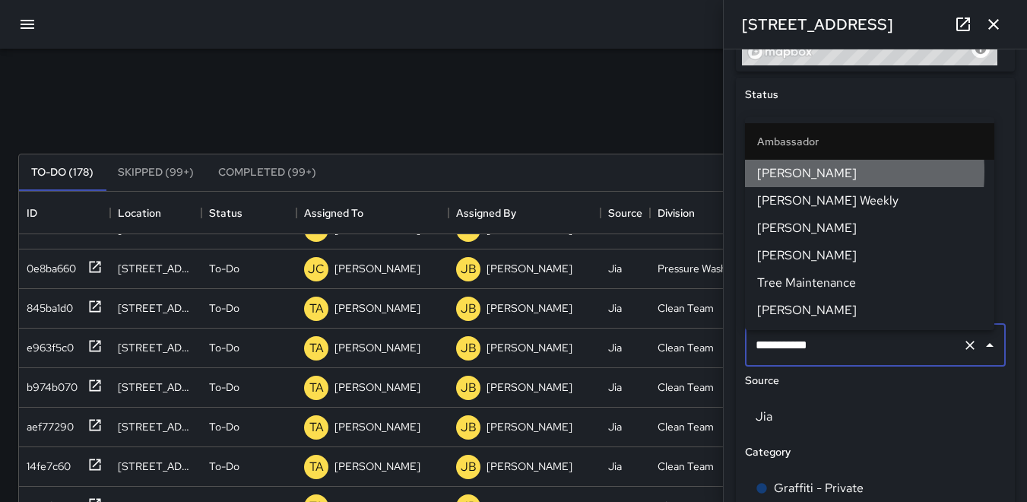
click at [774, 172] on span "[PERSON_NAME]" at bounding box center [869, 173] width 225 height 18
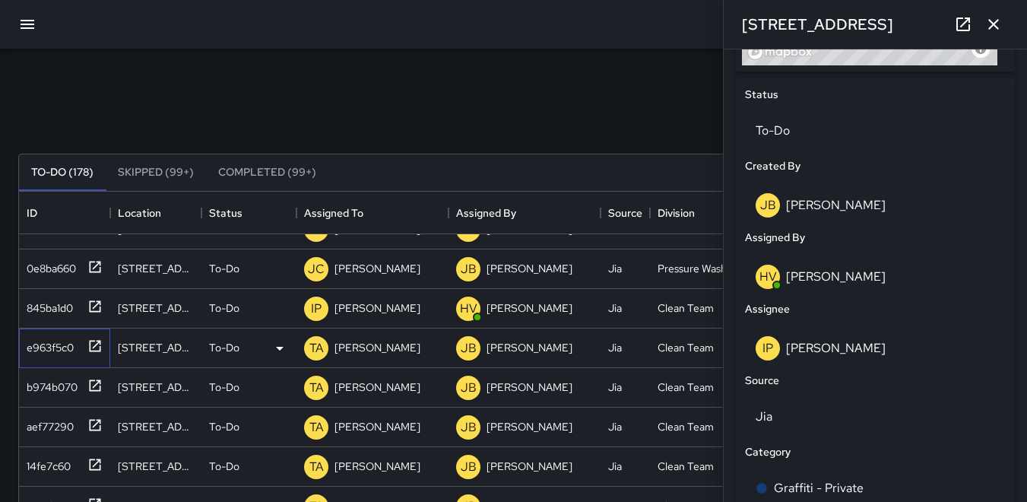
click at [43, 342] on div "e963f5c0" at bounding box center [47, 344] width 53 height 21
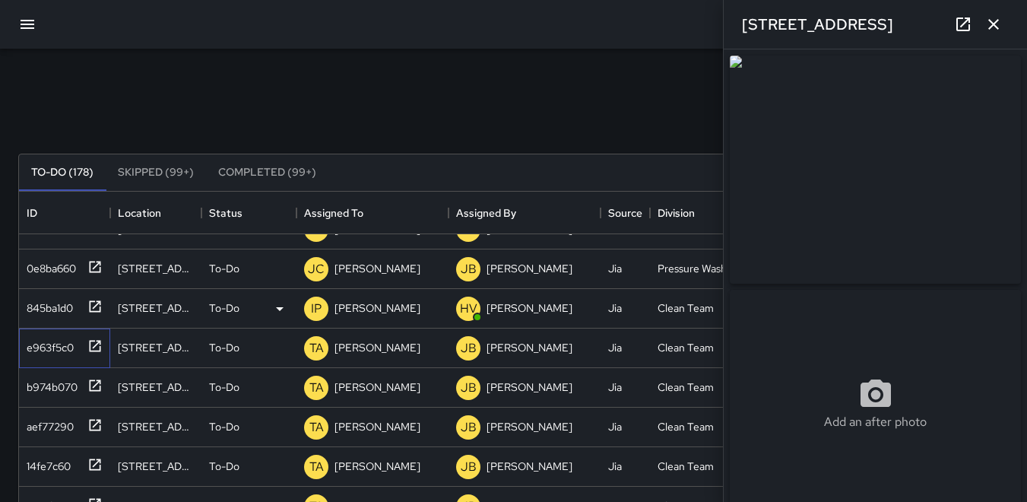
type input "**********"
click at [312, 349] on p "TA" at bounding box center [316, 348] width 14 height 18
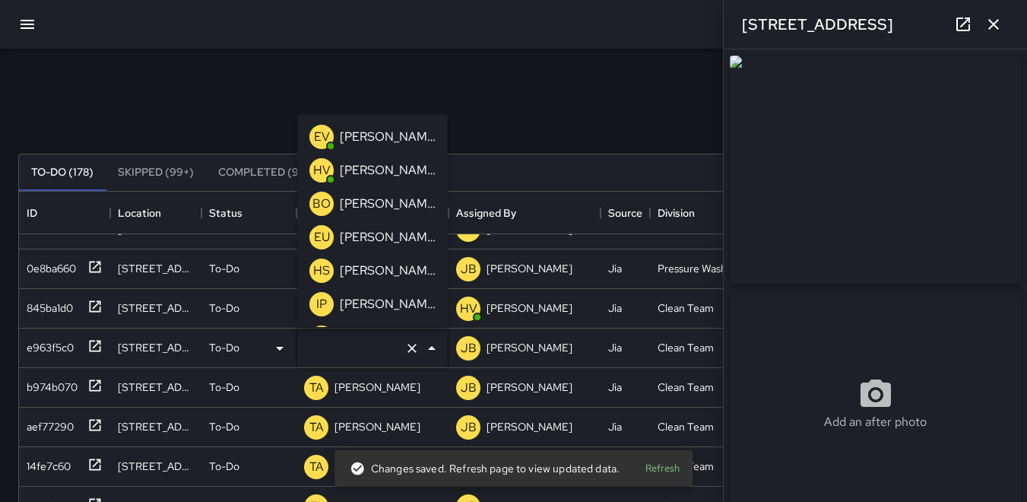
type input "**********"
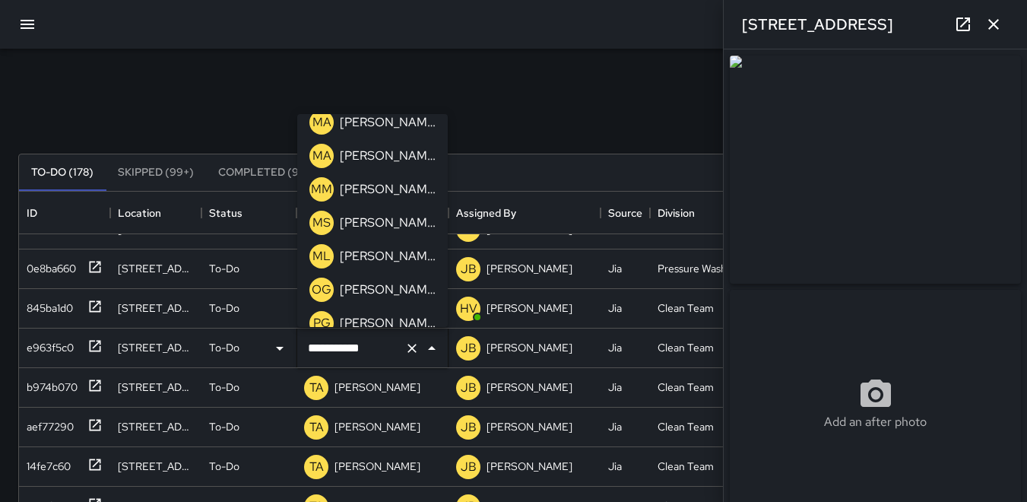
scroll to position [453, 0]
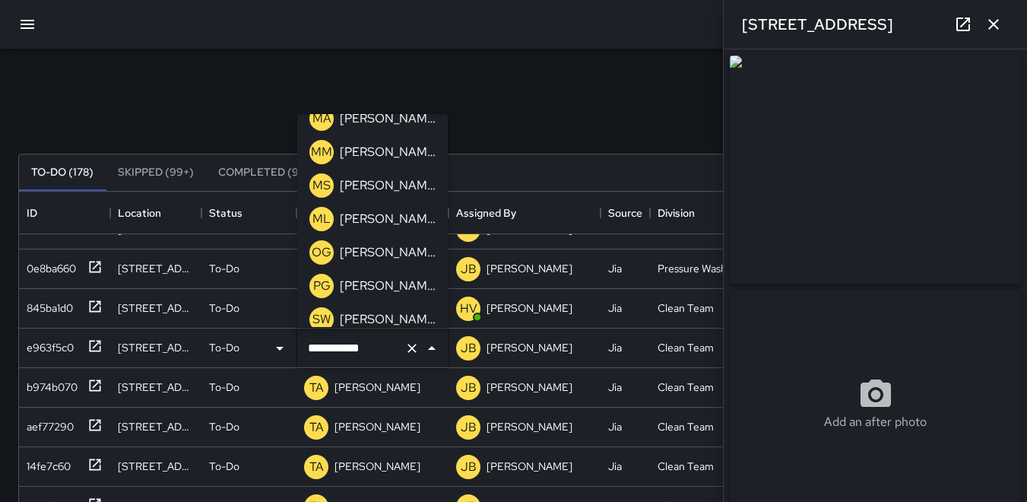
click at [316, 151] on p "MM" at bounding box center [321, 152] width 21 height 18
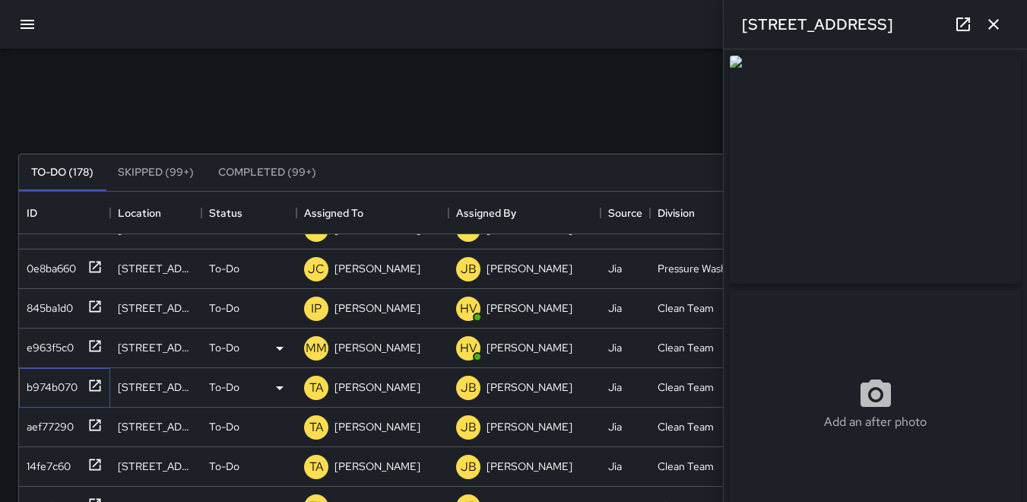
click at [65, 383] on div "b974b070" at bounding box center [49, 383] width 57 height 21
click at [311, 377] on div "TA" at bounding box center [316, 388] width 24 height 24
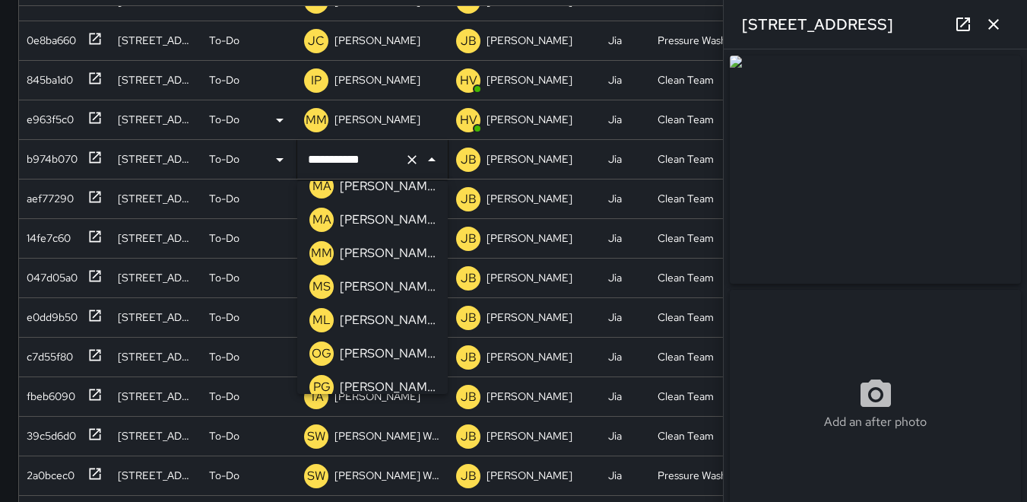
scroll to position [374, 0]
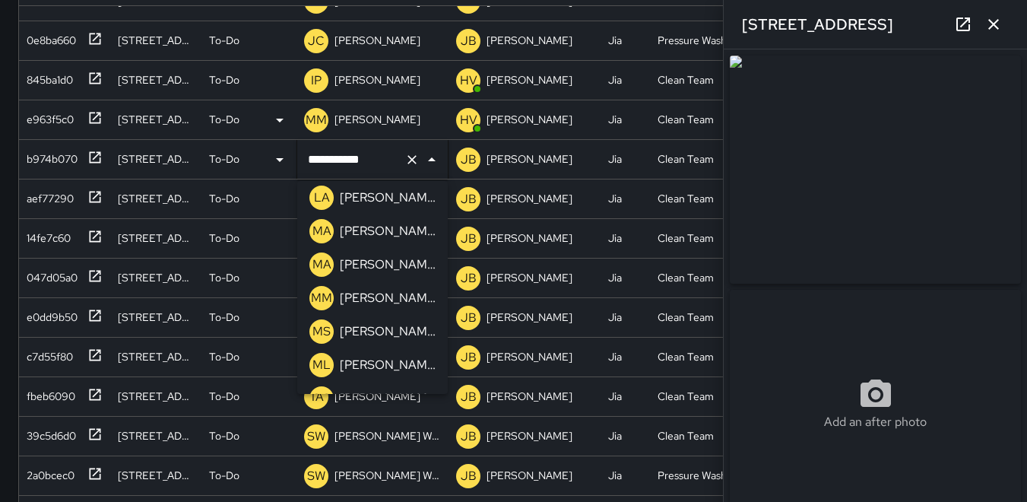
click at [320, 291] on p "MM" at bounding box center [321, 298] width 21 height 18
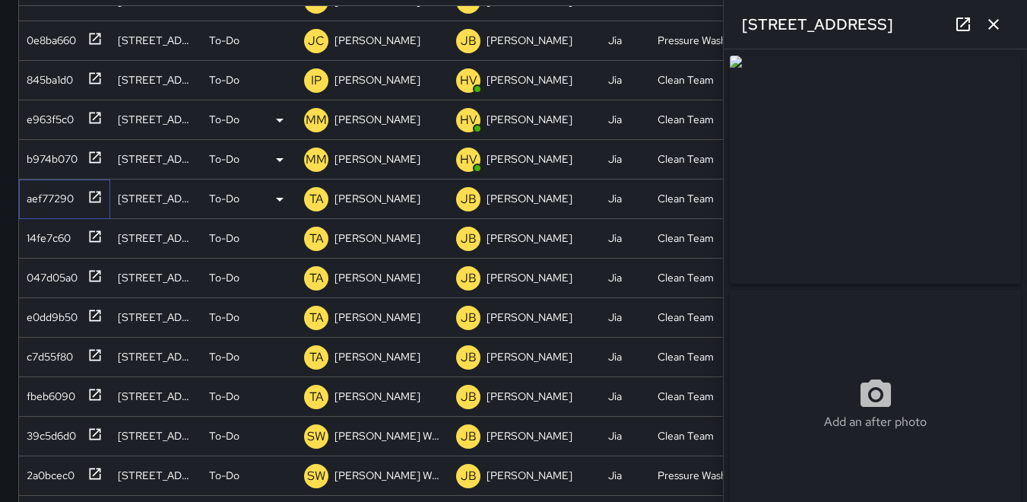
click at [49, 192] on div "aef77290" at bounding box center [47, 195] width 53 height 21
click at [314, 195] on p "TA" at bounding box center [316, 199] width 14 height 18
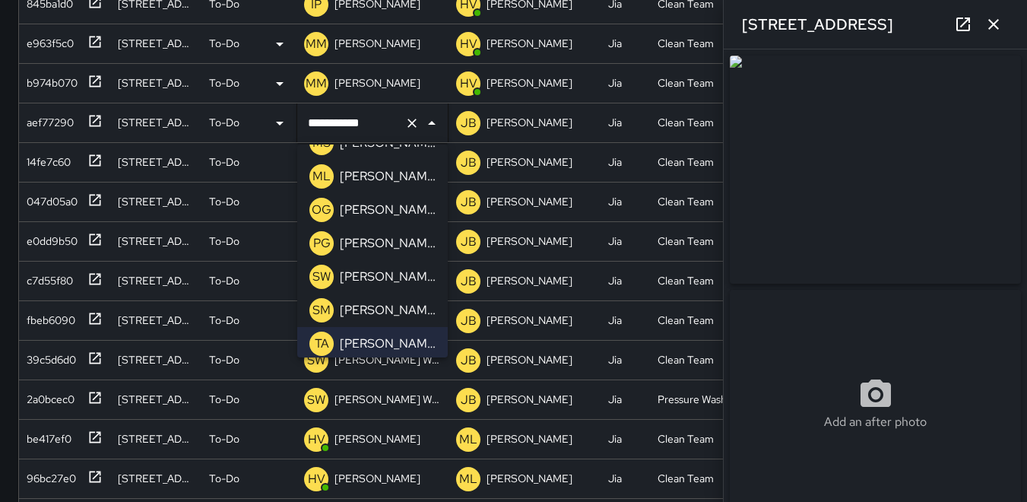
scroll to position [450, 0]
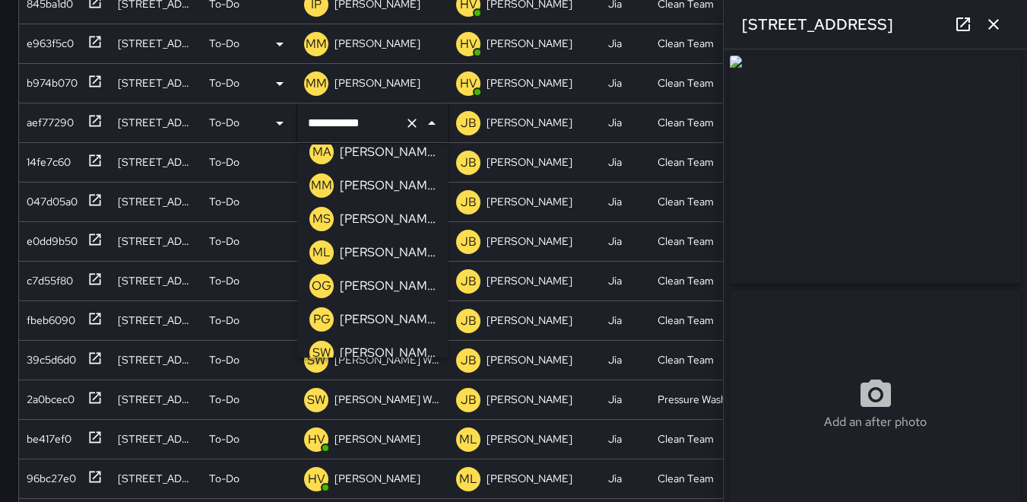
click at [320, 181] on p "MM" at bounding box center [321, 185] width 21 height 18
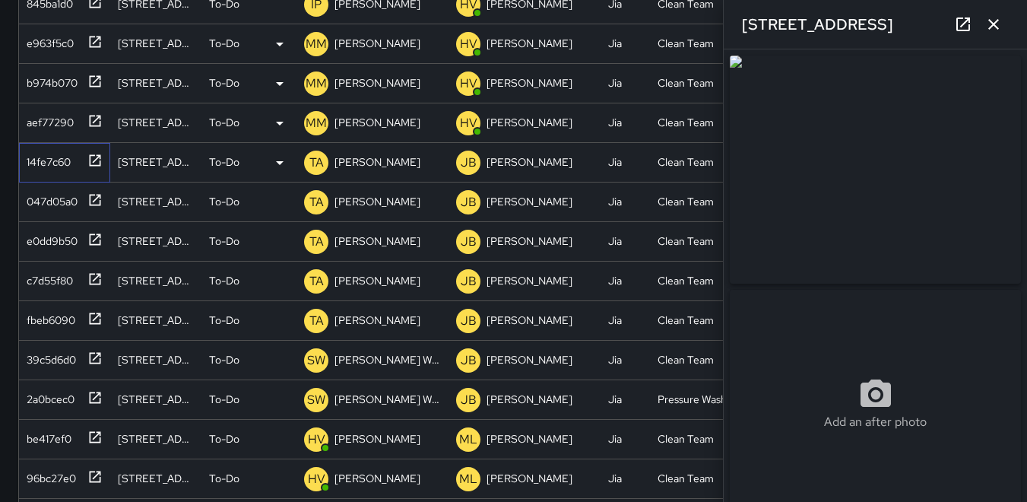
click at [56, 163] on div "14fe7c60" at bounding box center [46, 158] width 50 height 21
type input "**********"
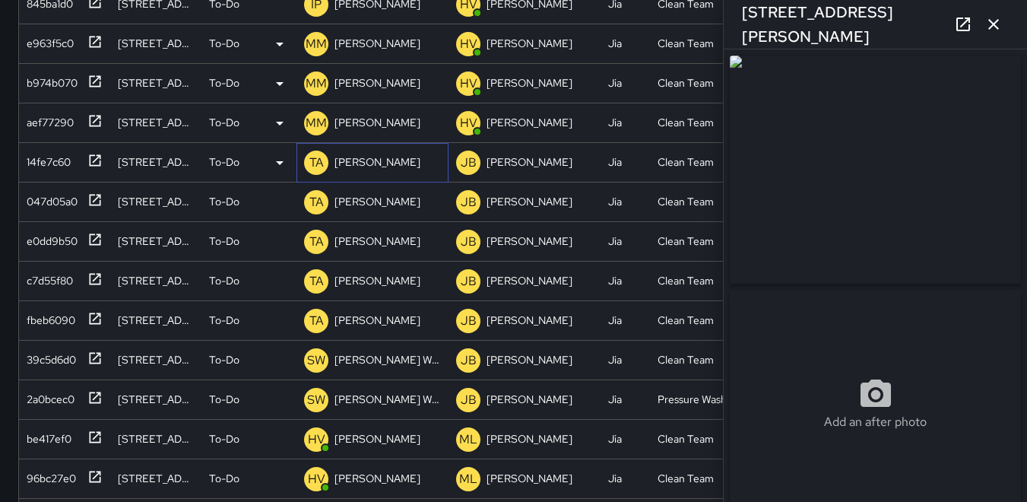
click at [318, 158] on p "TA" at bounding box center [316, 163] width 14 height 18
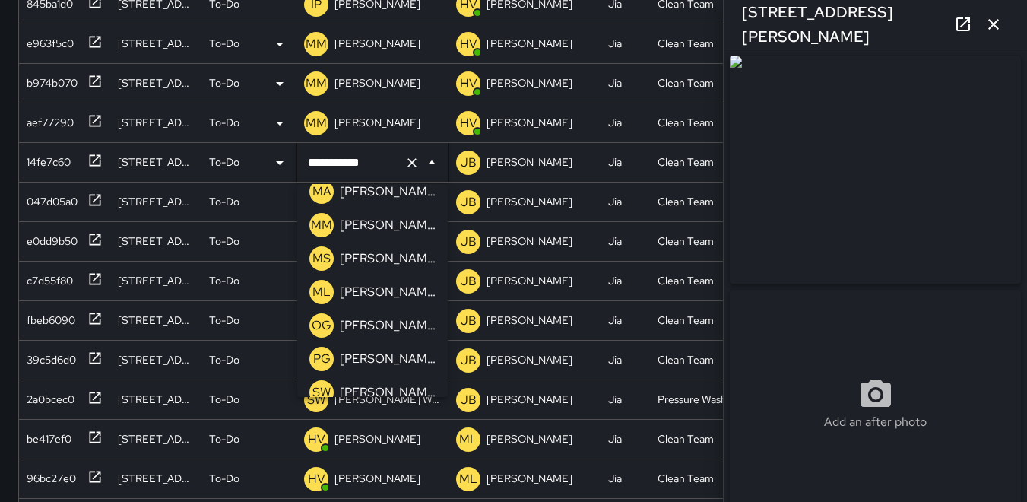
click at [324, 220] on p "MM" at bounding box center [321, 225] width 21 height 18
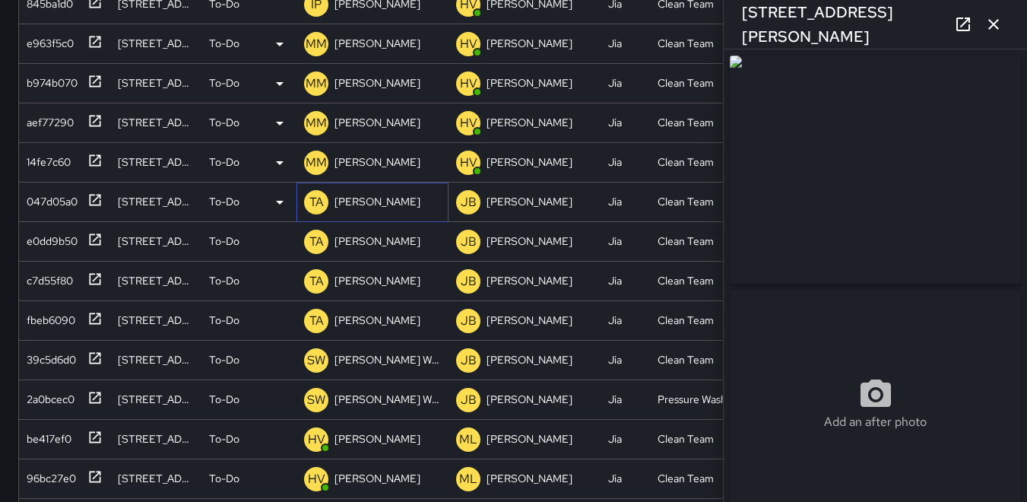
click at [310, 201] on p "TA" at bounding box center [316, 202] width 14 height 18
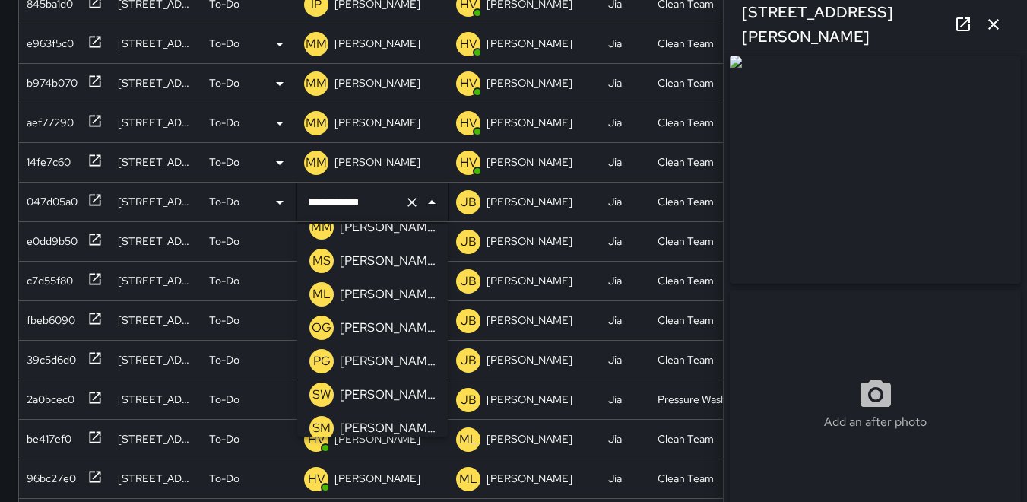
scroll to position [453, 0]
click at [322, 259] on p "MM" at bounding box center [321, 261] width 21 height 18
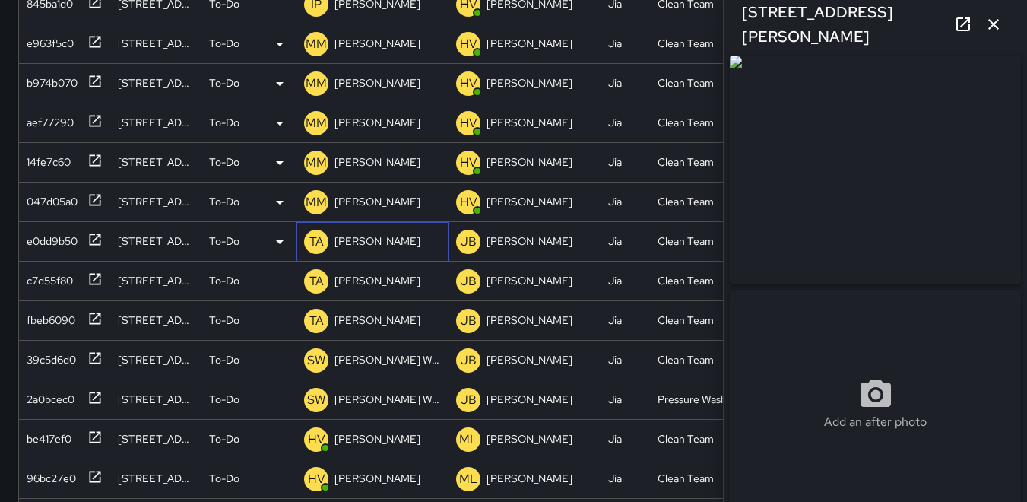
click at [312, 237] on p "TA" at bounding box center [316, 242] width 14 height 18
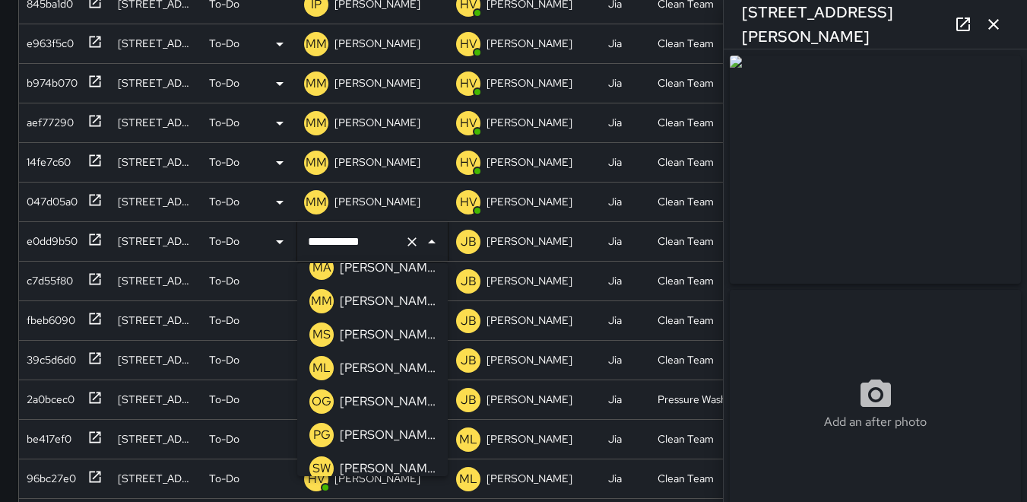
click at [322, 301] on p "MM" at bounding box center [321, 301] width 21 height 18
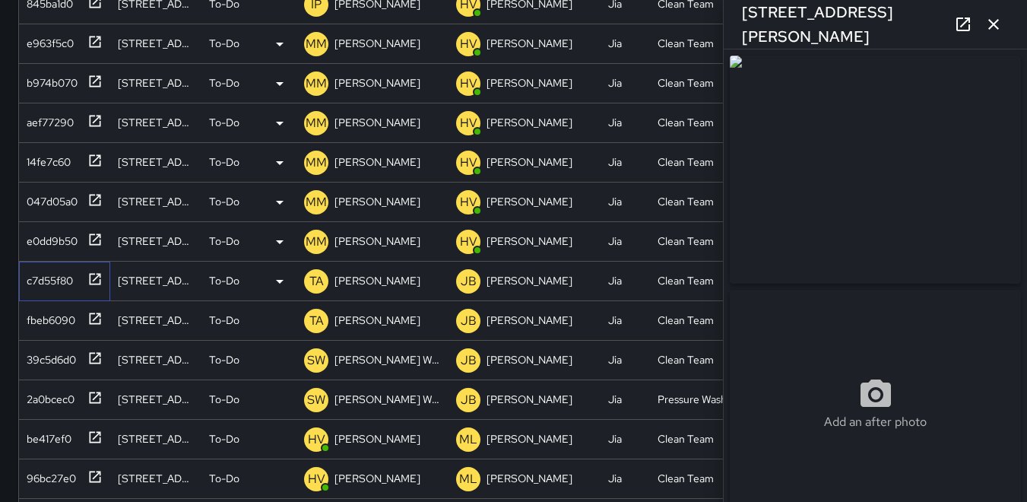
click at [59, 279] on div "c7d55f80" at bounding box center [47, 277] width 52 height 21
type input "**********"
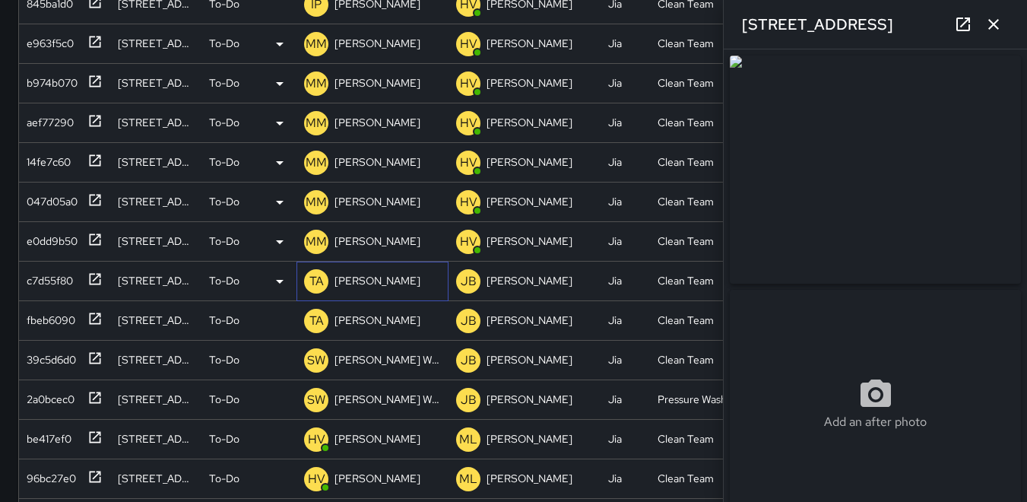
click at [319, 281] on p "TA" at bounding box center [316, 281] width 14 height 18
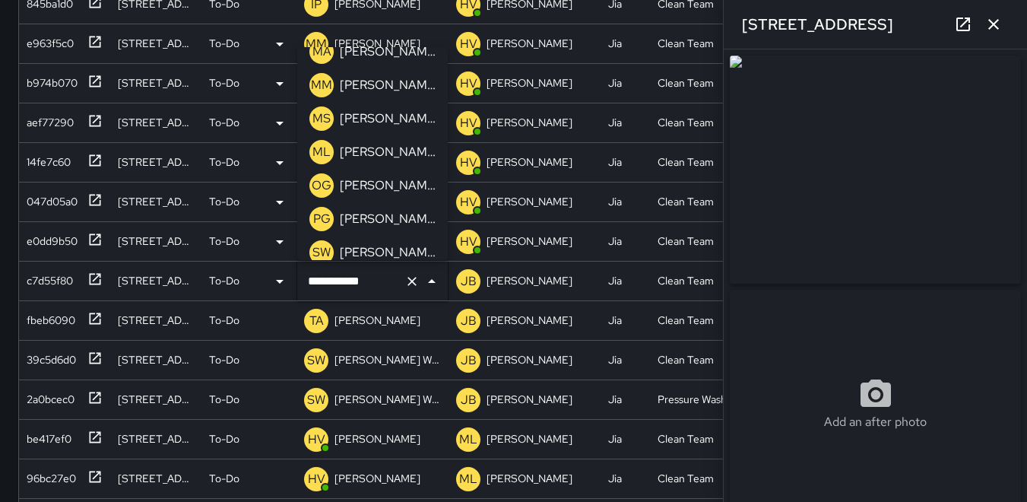
click at [322, 77] on p "MM" at bounding box center [321, 85] width 21 height 18
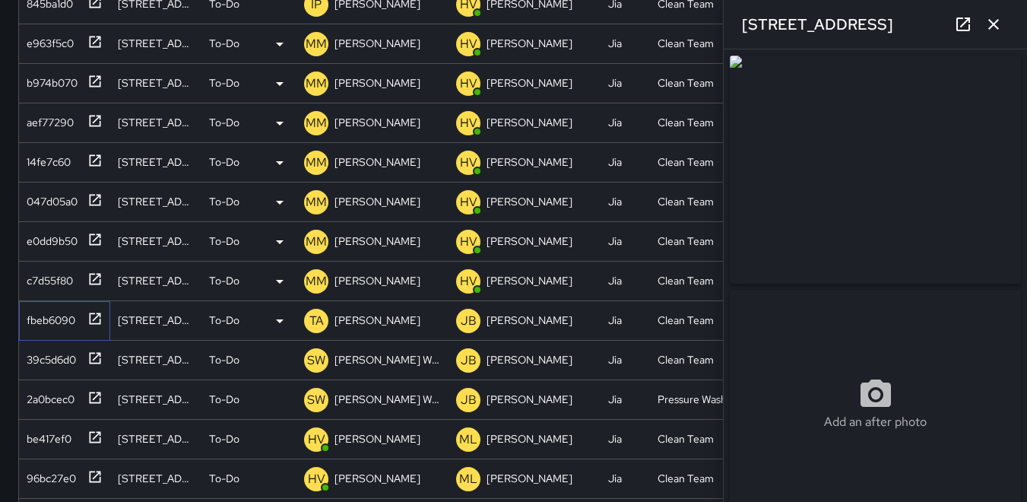
click at [60, 318] on div "fbeb6090" at bounding box center [48, 316] width 55 height 21
click at [316, 314] on p "TA" at bounding box center [316, 321] width 14 height 18
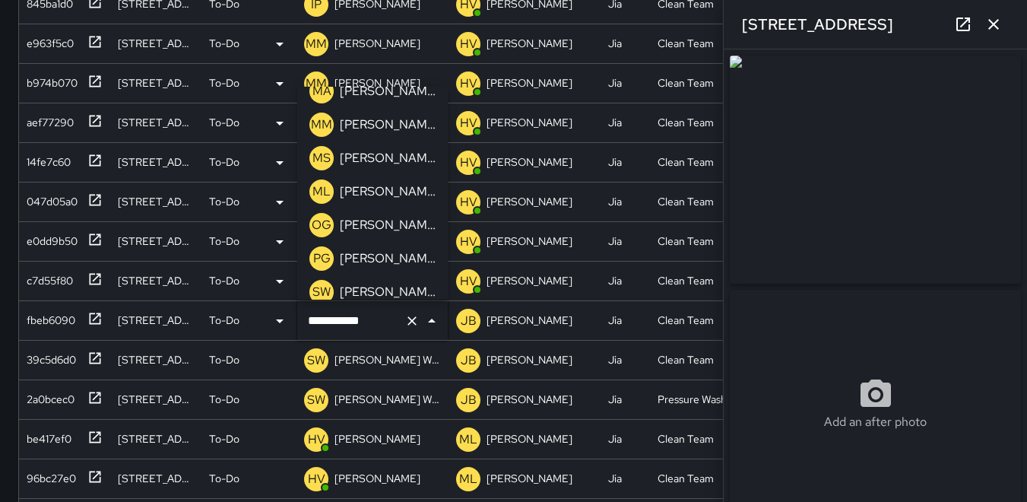
click at [324, 126] on p "MM" at bounding box center [321, 125] width 21 height 18
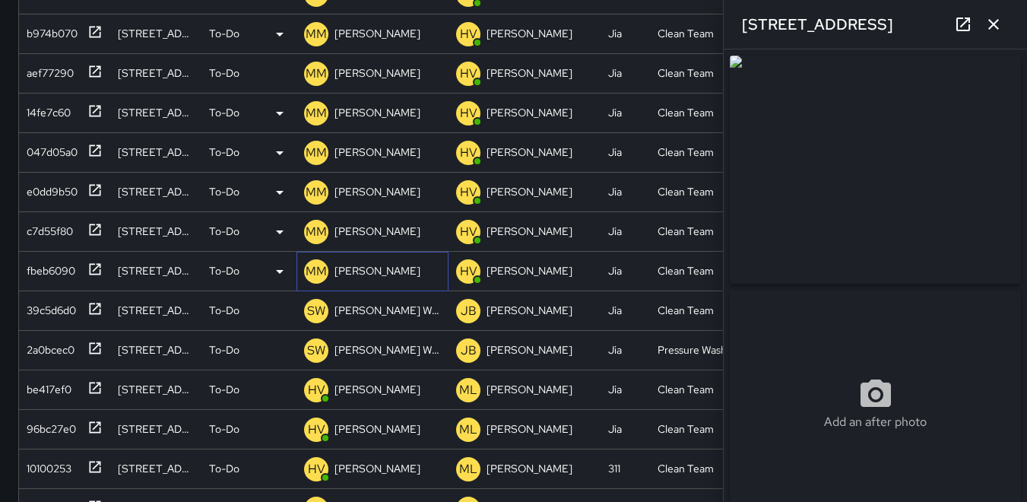
scroll to position [456, 0]
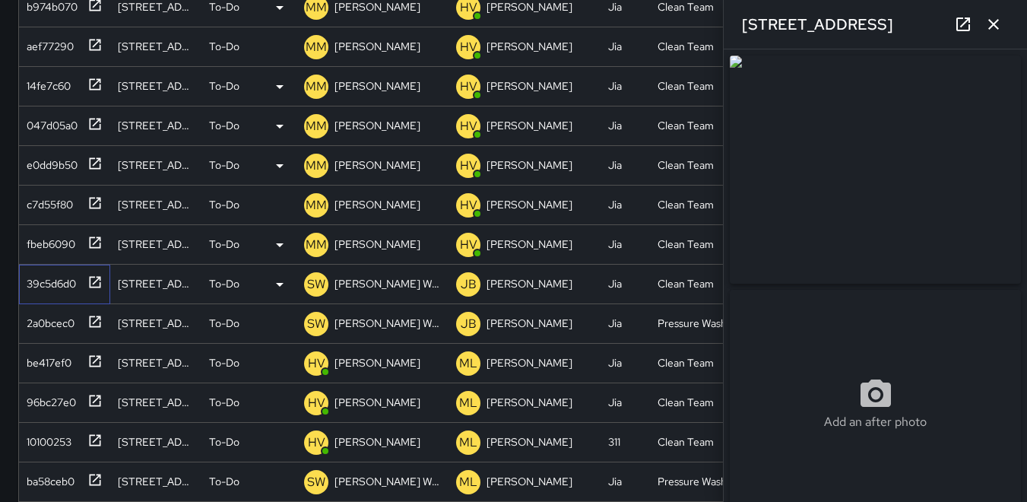
click at [42, 282] on div "39c5d6d0" at bounding box center [48, 280] width 55 height 21
click at [774, 27] on icon "button" at bounding box center [993, 24] width 11 height 11
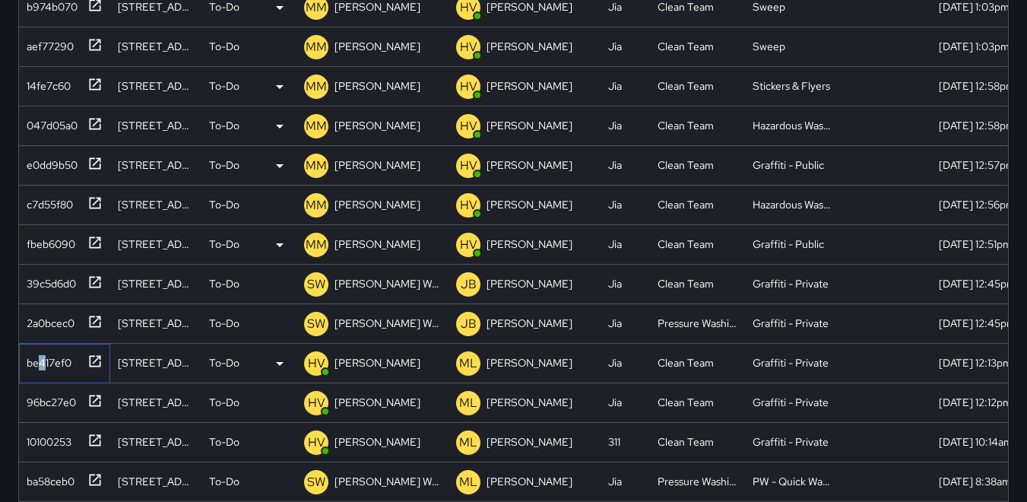
click at [43, 360] on div "be417ef0" at bounding box center [46, 359] width 51 height 21
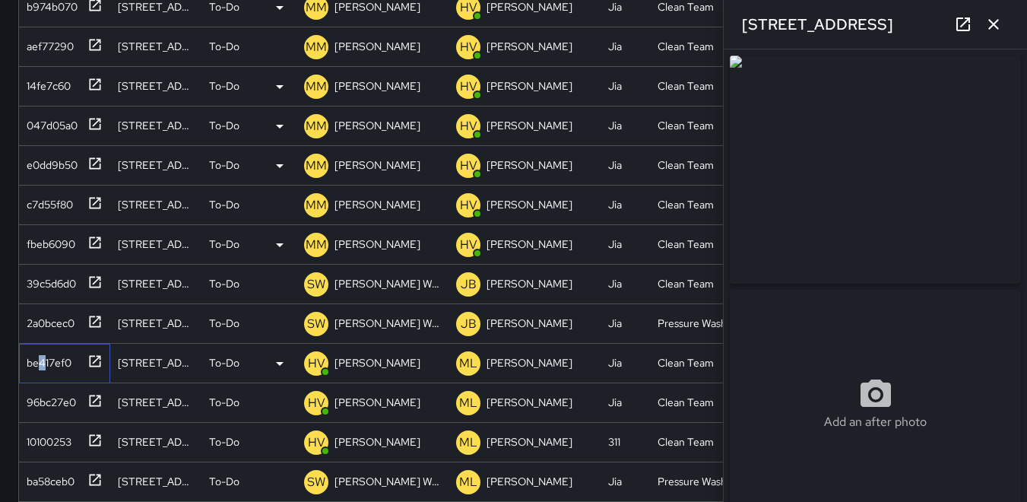
type input "**********"
click at [53, 397] on div "96bc27e0" at bounding box center [48, 398] width 55 height 21
click at [62, 439] on div "10100253" at bounding box center [46, 438] width 51 height 21
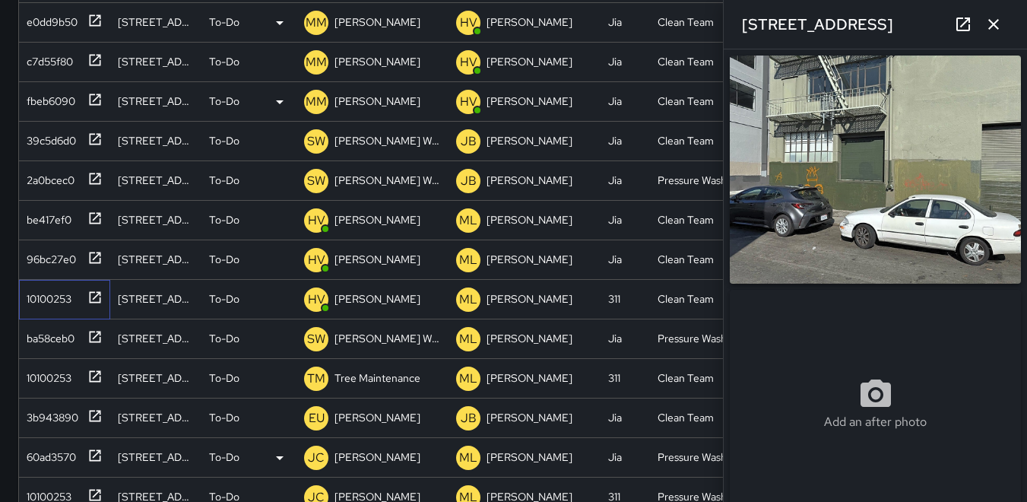
scroll to position [608, 0]
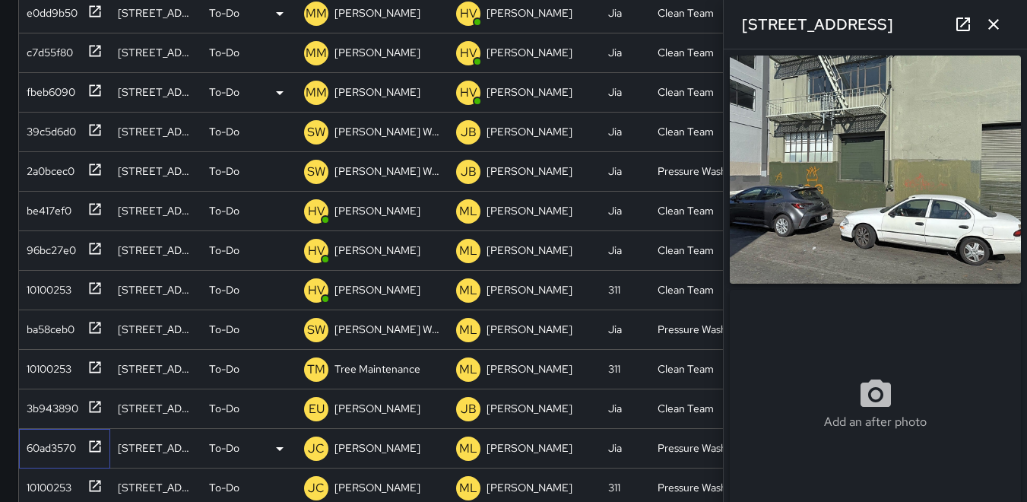
click at [44, 443] on div "60ad3570" at bounding box center [48, 444] width 55 height 21
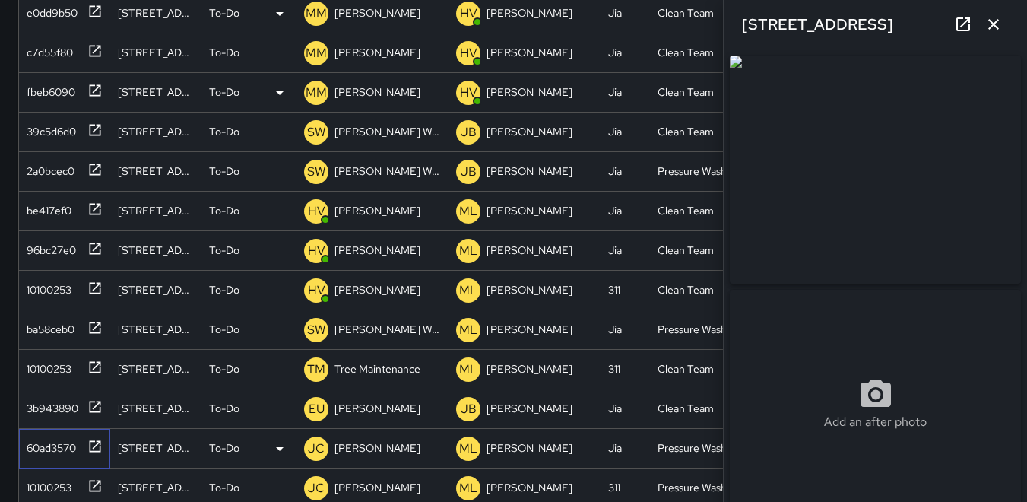
type input "**********"
click at [316, 442] on p "JC" at bounding box center [316, 448] width 17 height 18
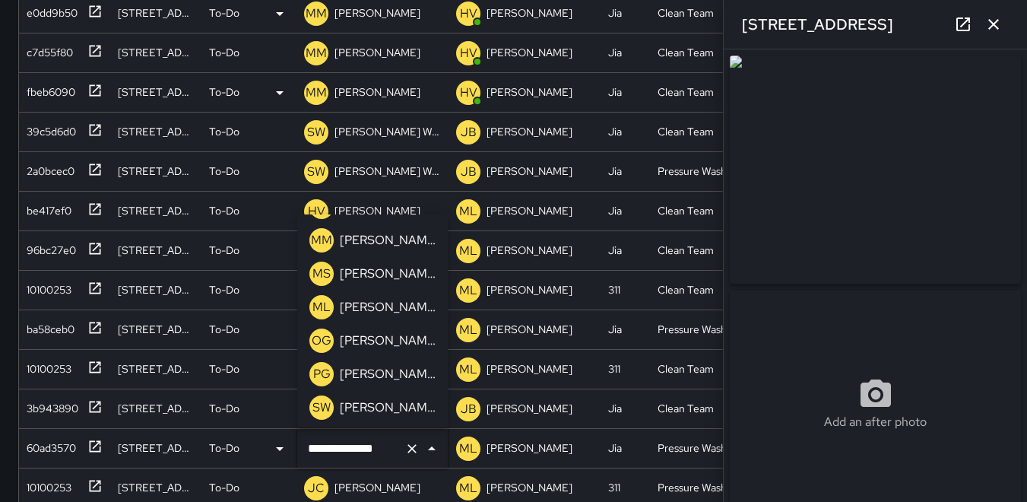
scroll to position [395, 0]
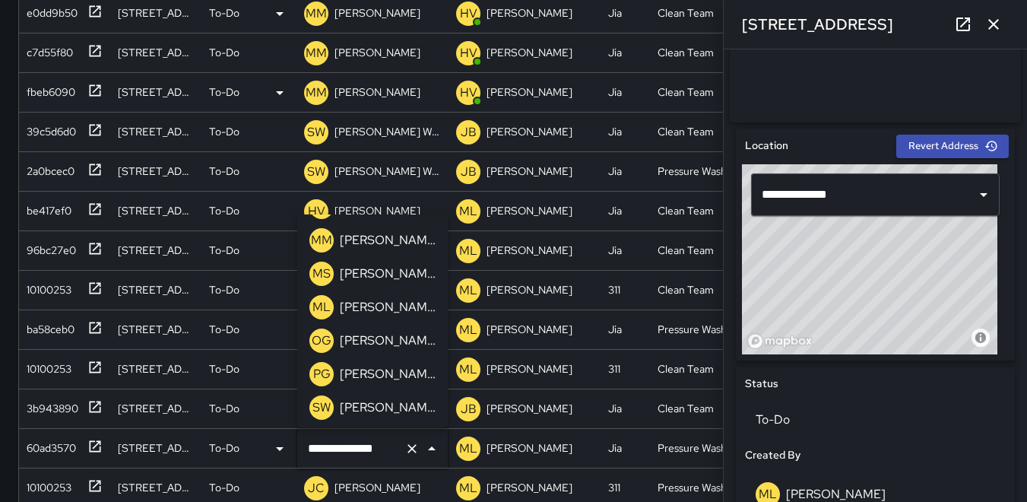
click at [6, 68] on div "Search Search New Task To-Do (178) Skipped (99+) Completed (99+) ID Location St…" at bounding box center [513, 169] width 1027 height 849
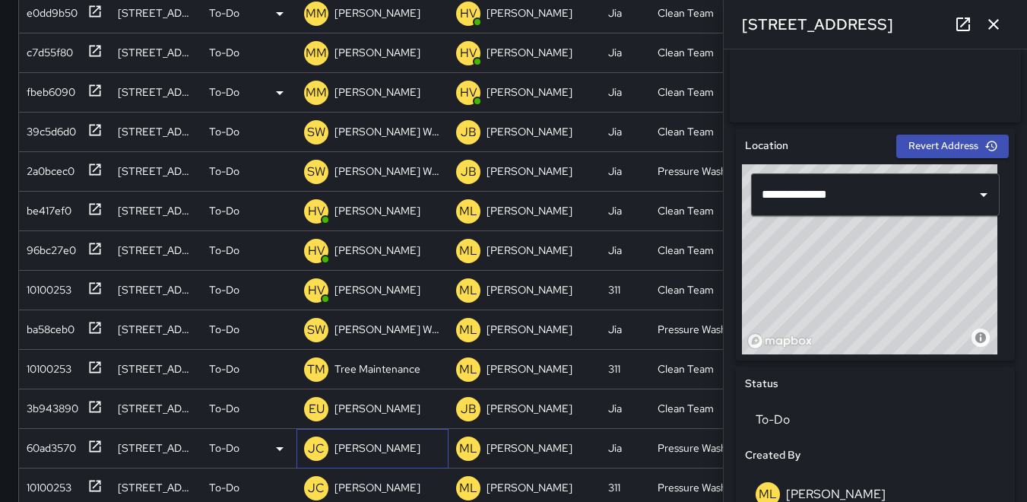
click at [321, 448] on p "JC" at bounding box center [316, 448] width 17 height 18
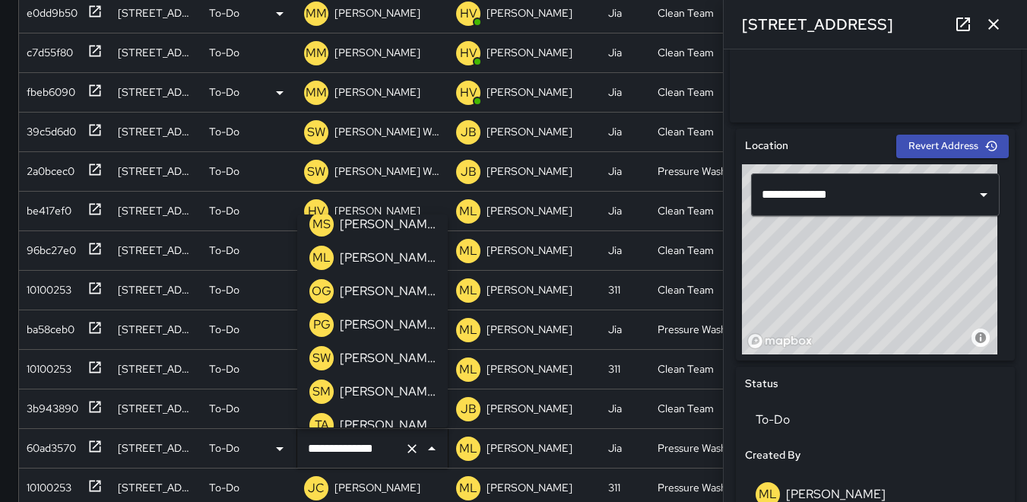
scroll to position [541, 0]
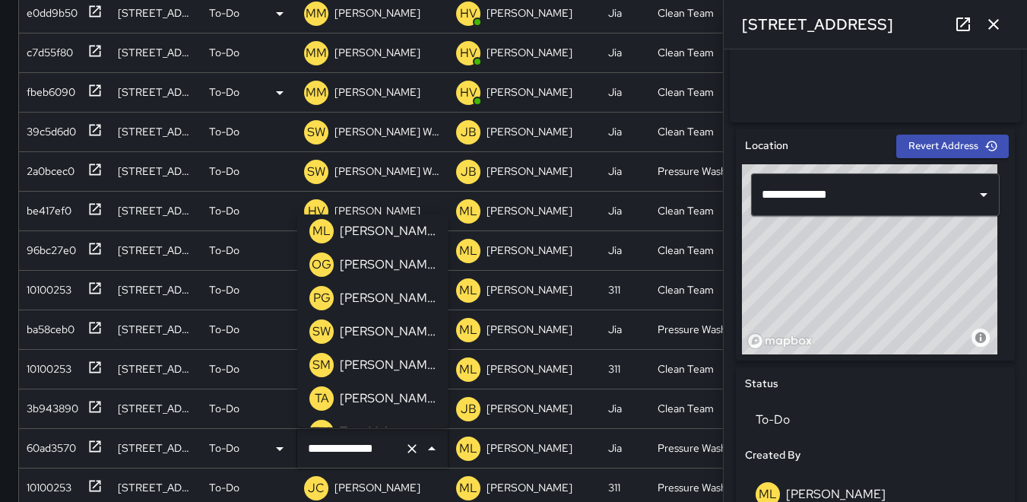
click at [322, 326] on p "SW" at bounding box center [321, 331] width 18 height 18
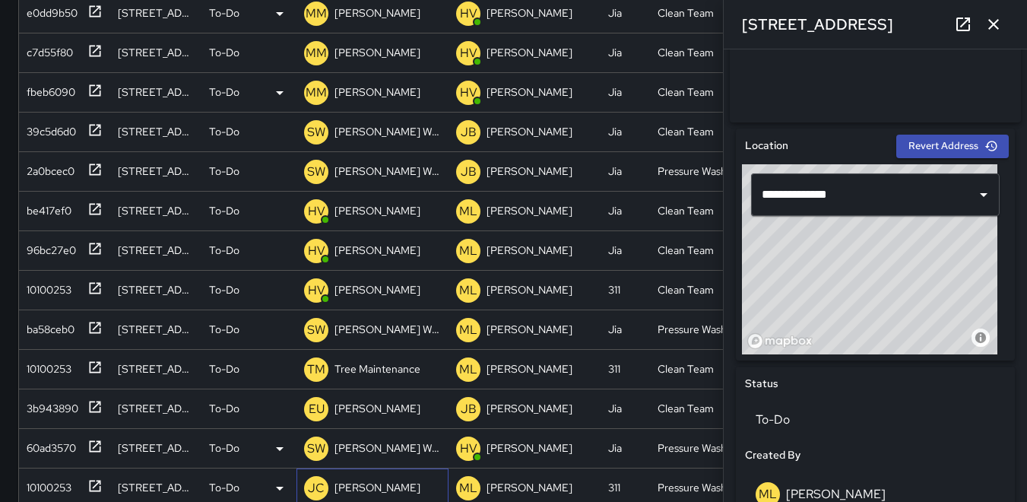
click at [315, 474] on p "JC" at bounding box center [316, 488] width 17 height 18
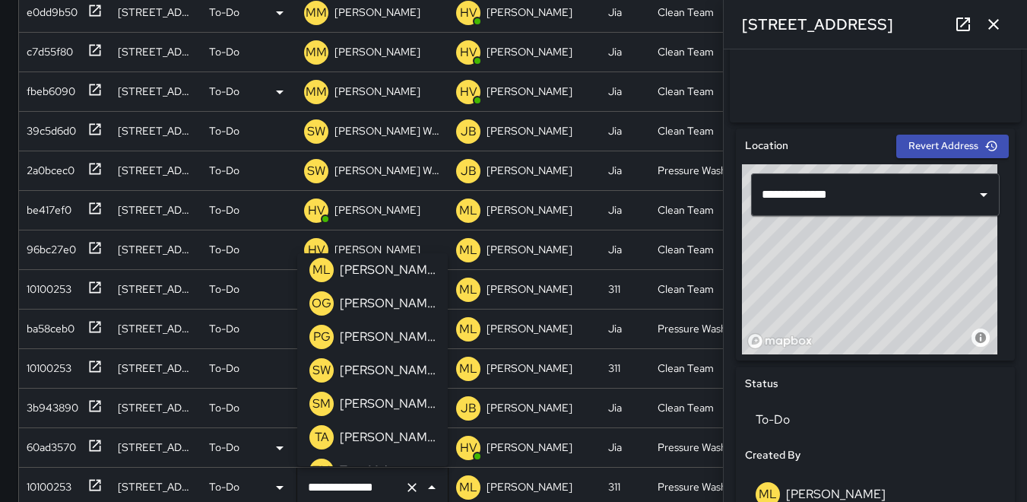
click at [327, 362] on p "SW" at bounding box center [321, 370] width 18 height 18
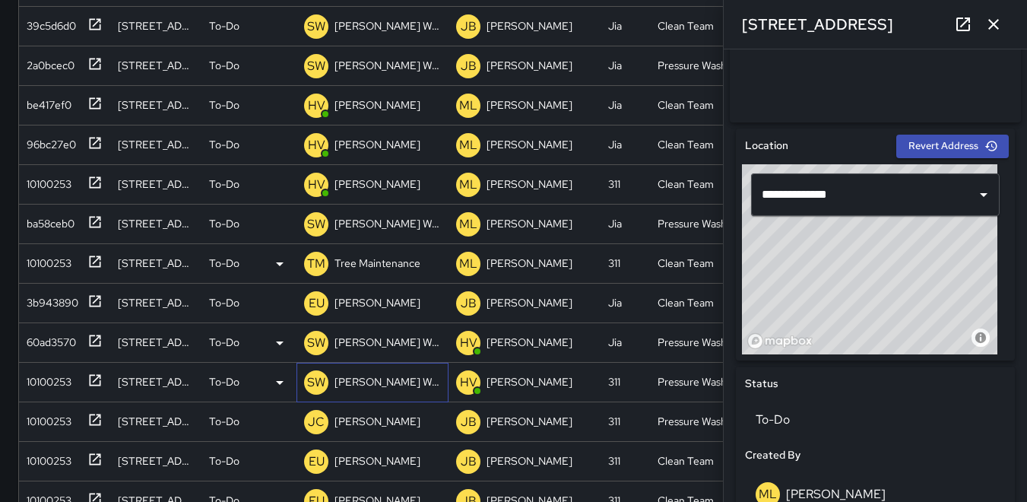
scroll to position [760, 0]
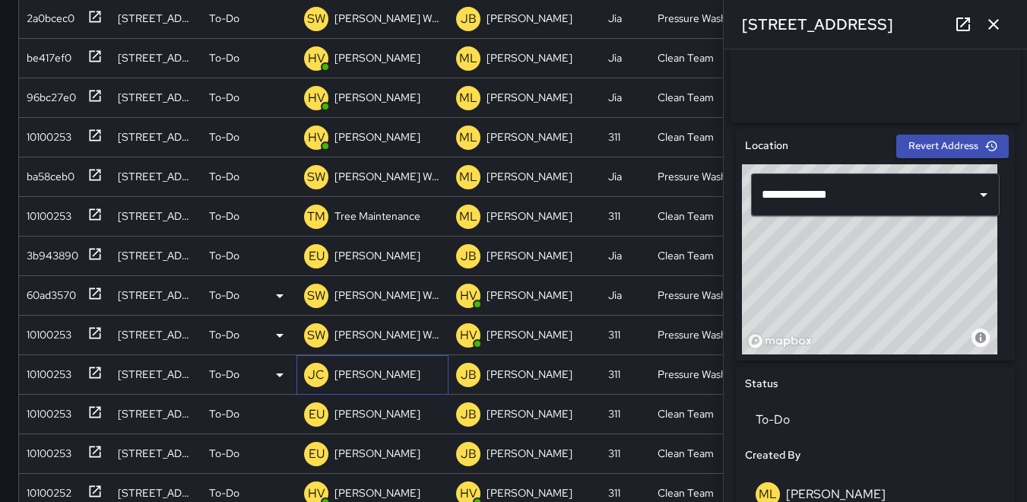
click at [318, 372] on p "JC" at bounding box center [316, 375] width 17 height 18
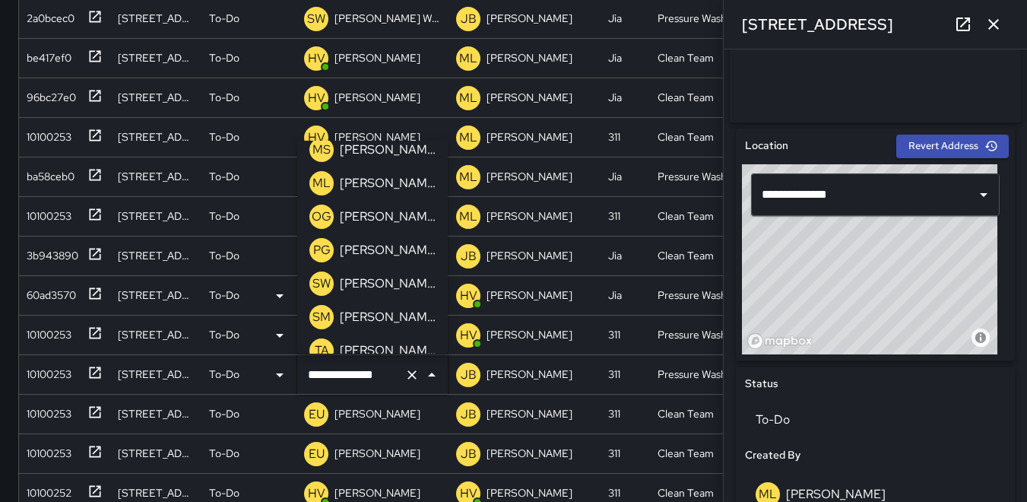
scroll to position [541, 0]
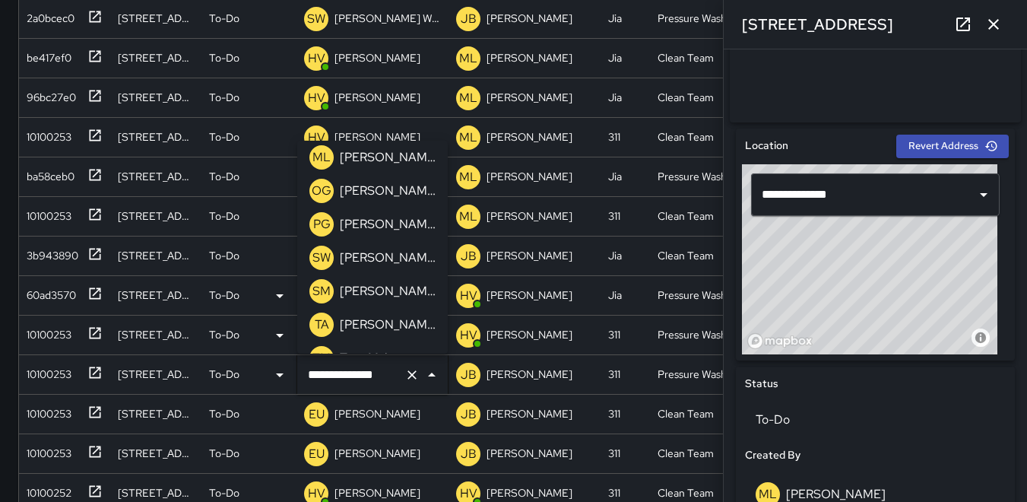
click at [324, 261] on p "SW" at bounding box center [321, 258] width 18 height 18
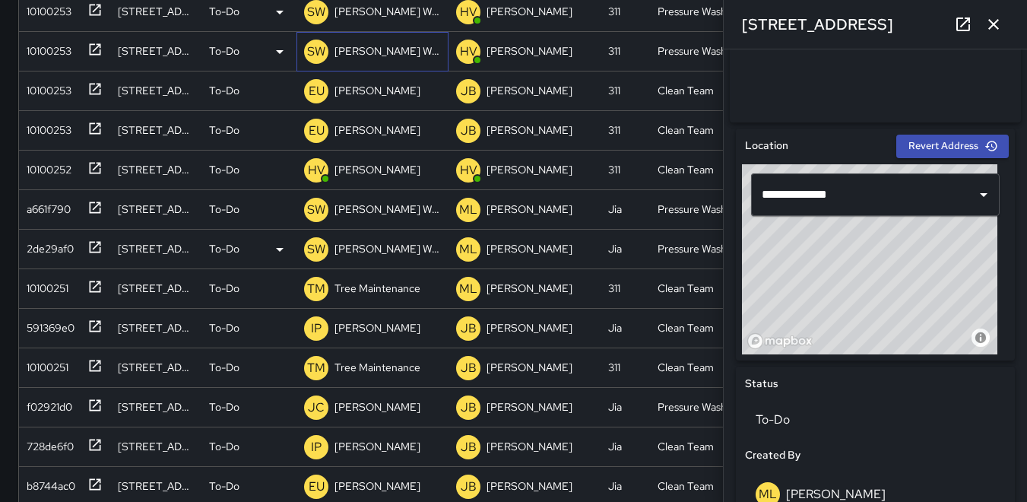
scroll to position [1101, 0]
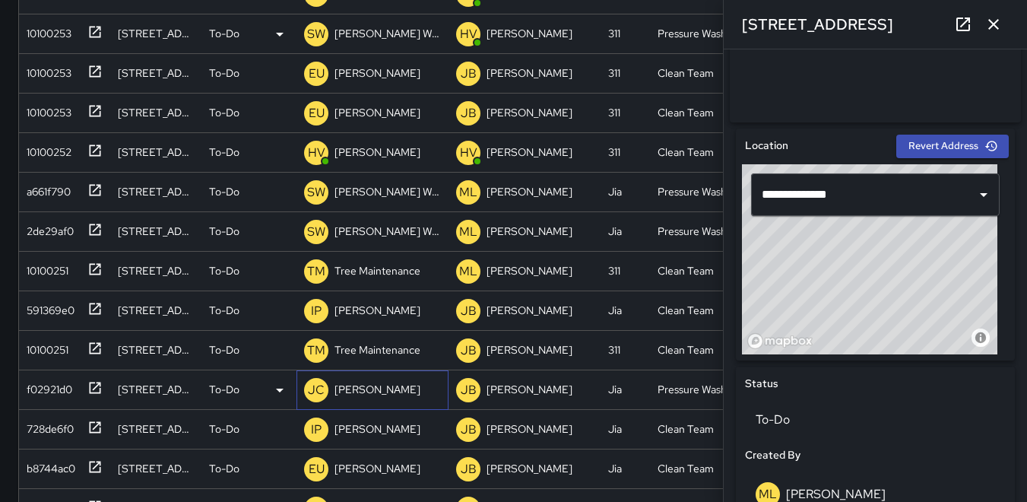
click at [315, 382] on p "JC" at bounding box center [316, 390] width 17 height 18
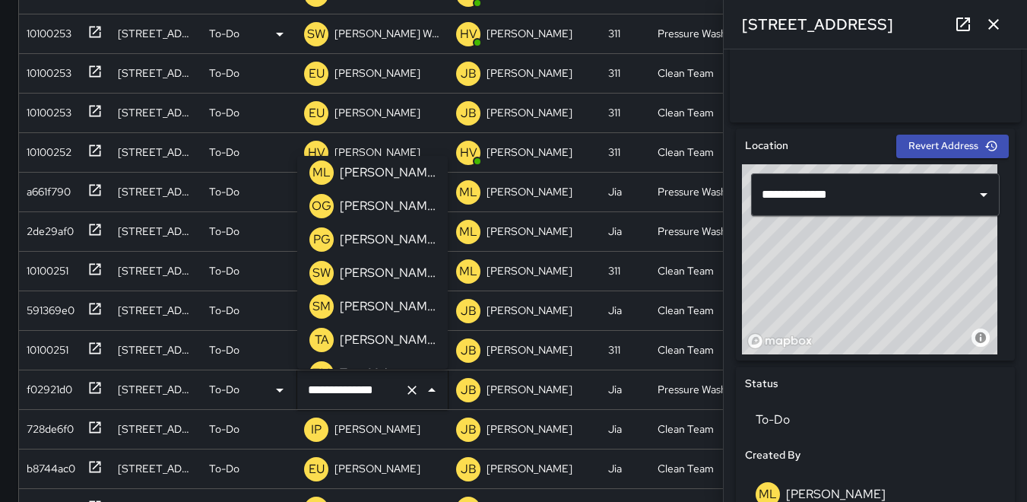
scroll to position [602, 0]
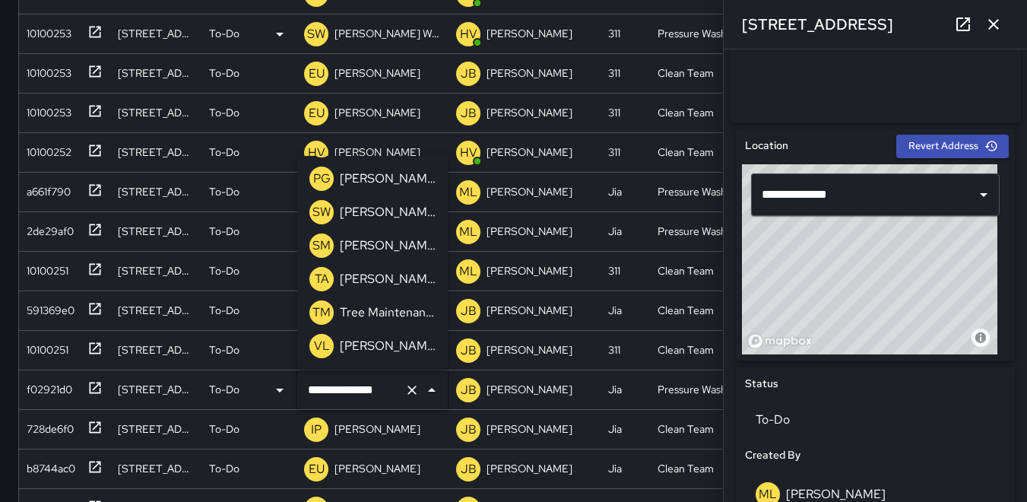
click at [320, 205] on p "SW" at bounding box center [321, 212] width 18 height 18
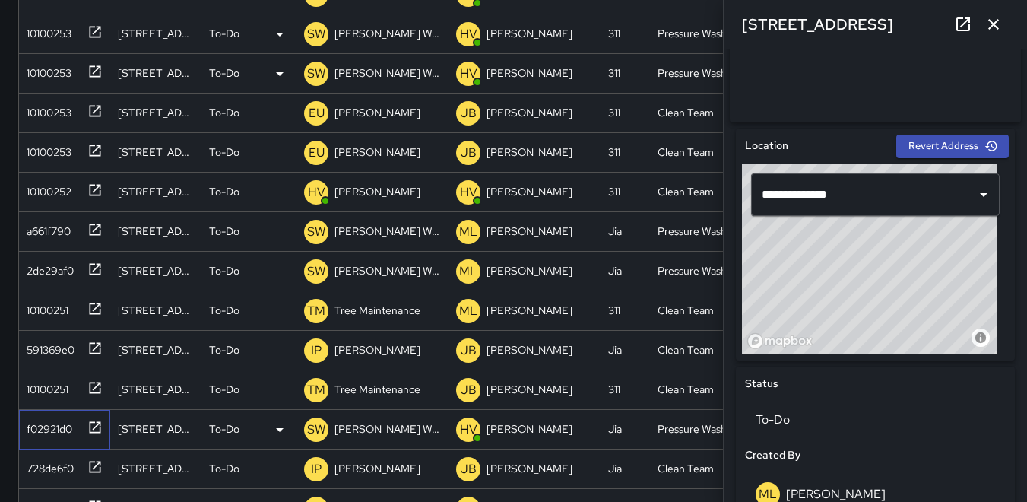
click at [59, 424] on div "f02921d0" at bounding box center [47, 425] width 52 height 21
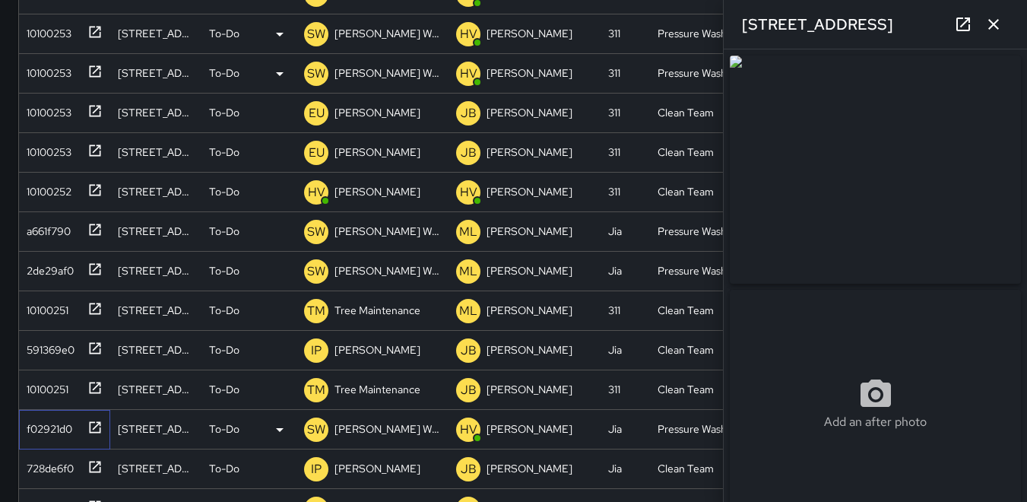
type input "**********"
click at [774, 27] on icon "button" at bounding box center [993, 24] width 18 height 18
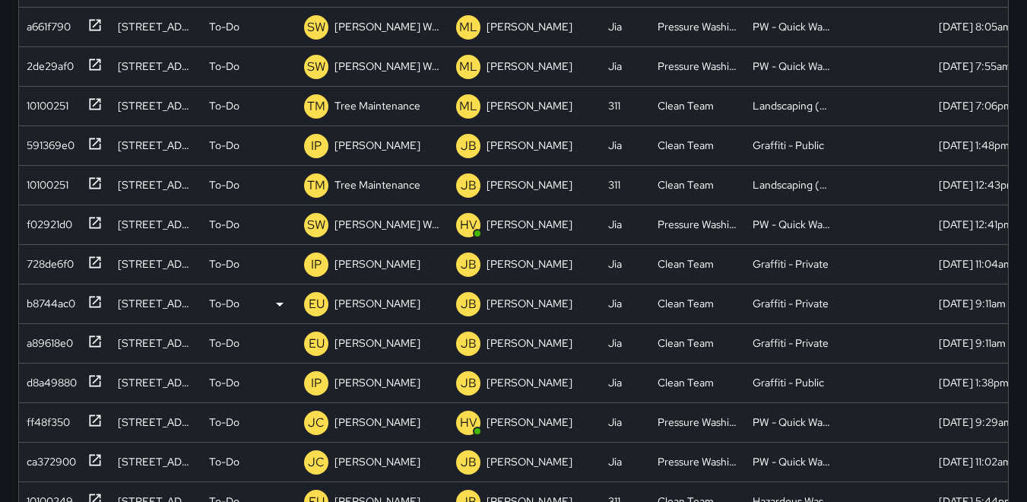
scroll to position [1289, 0]
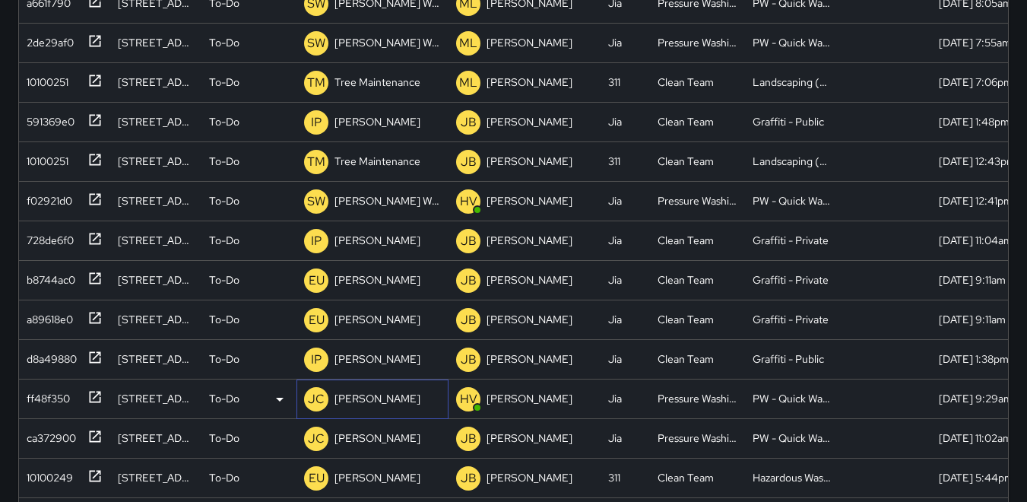
click at [317, 394] on p "JC" at bounding box center [316, 399] width 17 height 18
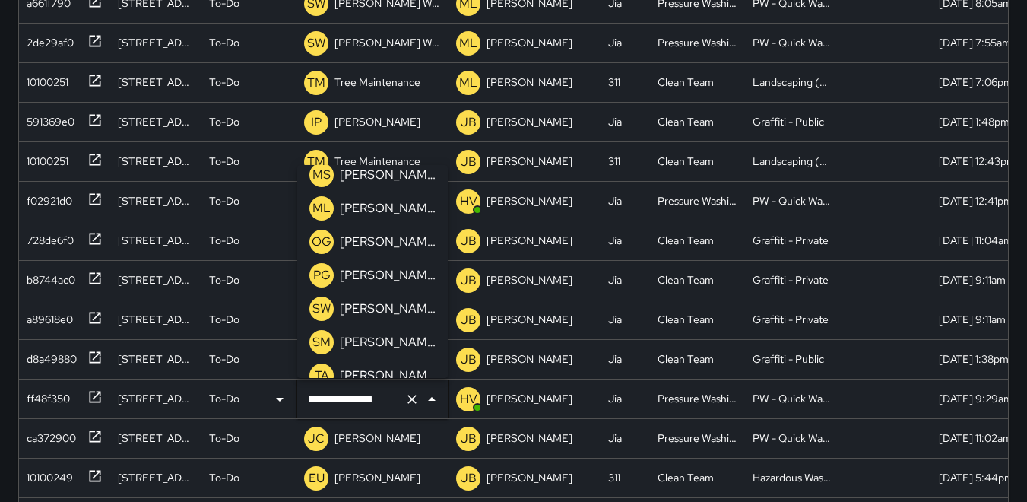
scroll to position [541, 0]
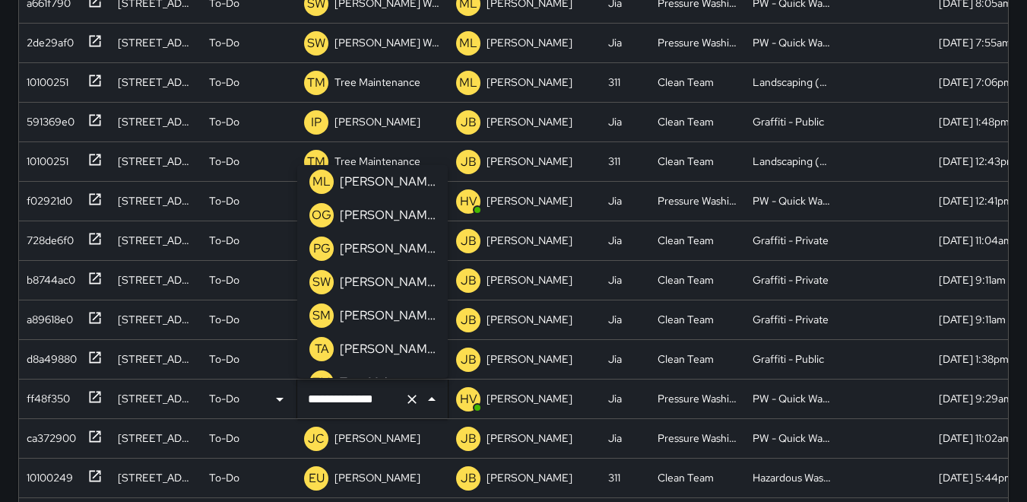
click at [323, 281] on p "SW" at bounding box center [321, 282] width 18 height 18
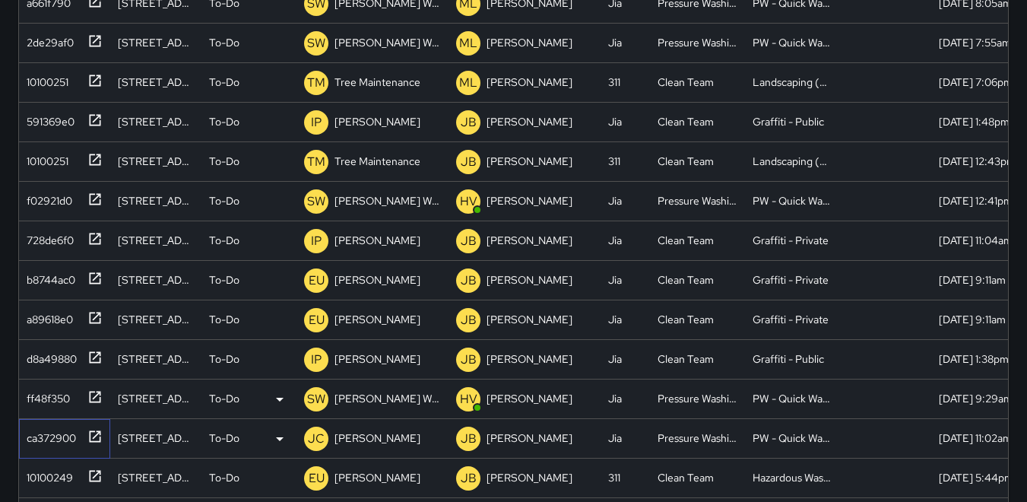
click at [51, 431] on div "ca372900" at bounding box center [48, 434] width 55 height 21
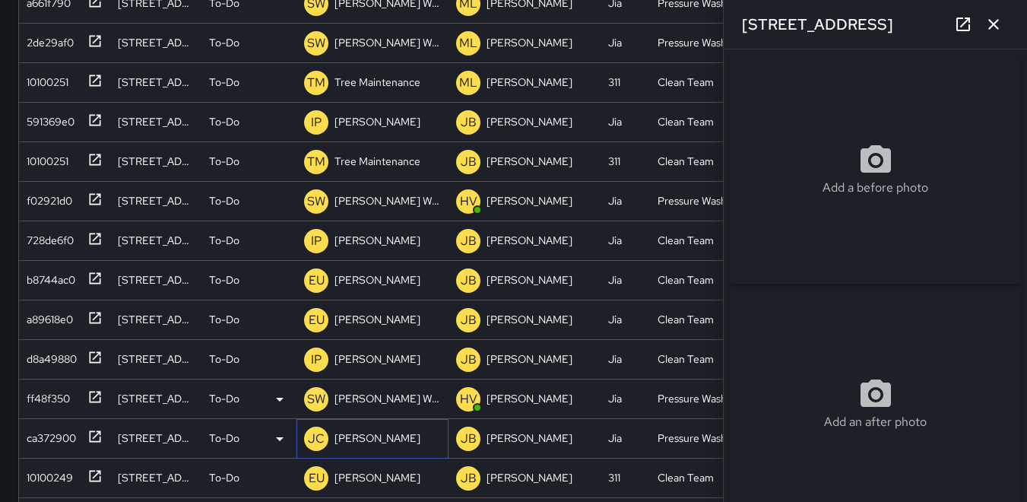
click at [316, 439] on p "JC" at bounding box center [316, 438] width 17 height 18
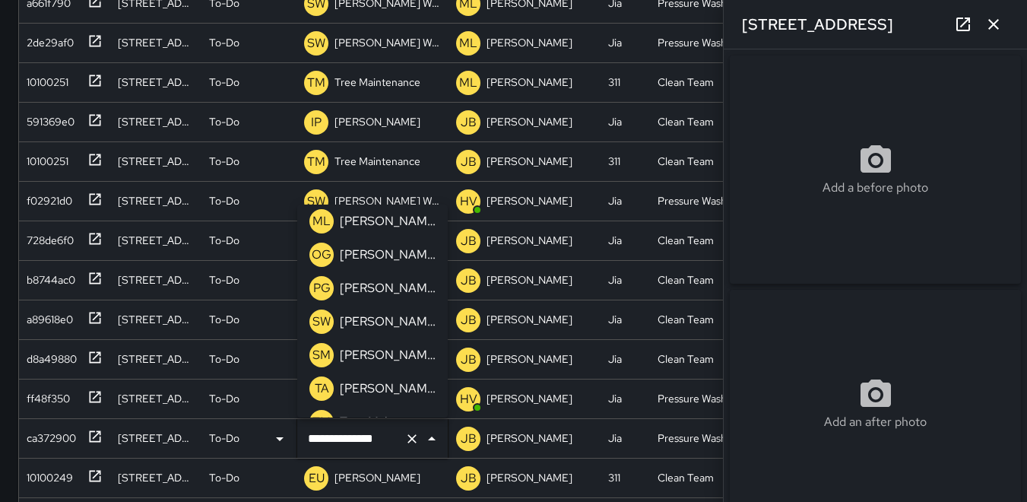
click at [319, 320] on p "SW" at bounding box center [321, 321] width 18 height 18
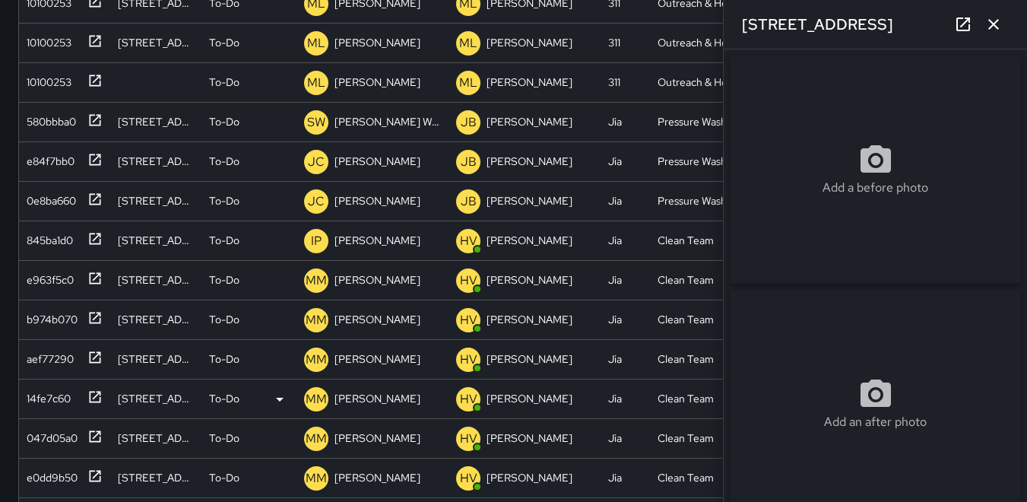
scroll to position [106, 0]
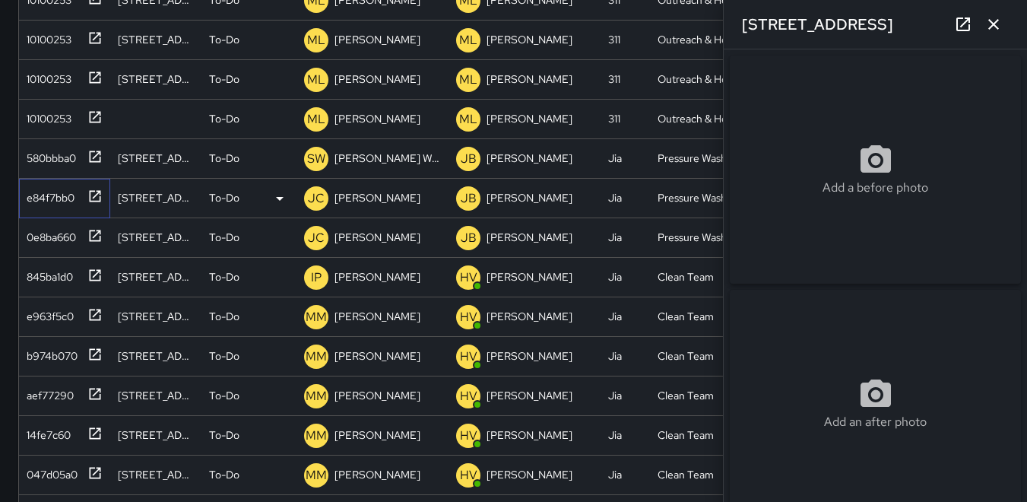
click at [47, 197] on div "e84f7bb0" at bounding box center [48, 194] width 54 height 21
click at [319, 196] on p "JC" at bounding box center [316, 198] width 17 height 18
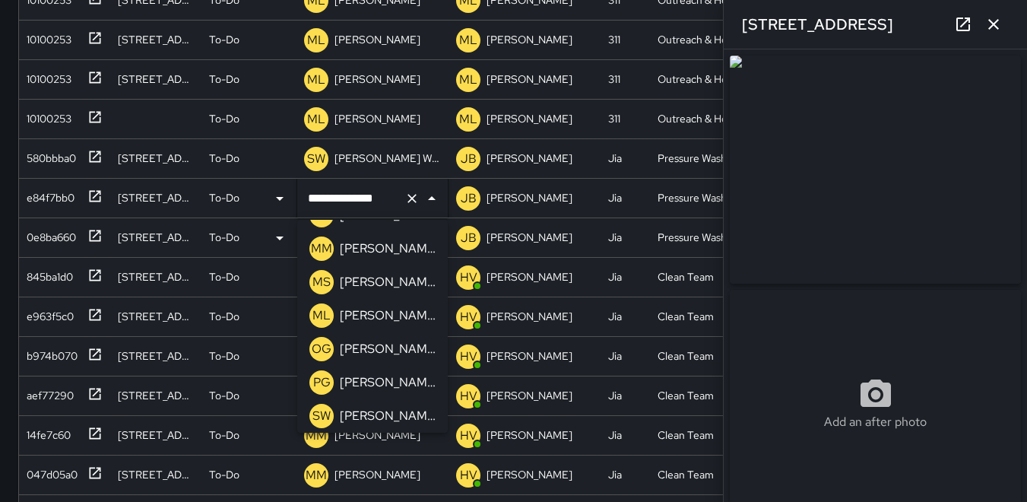
scroll to position [465, 0]
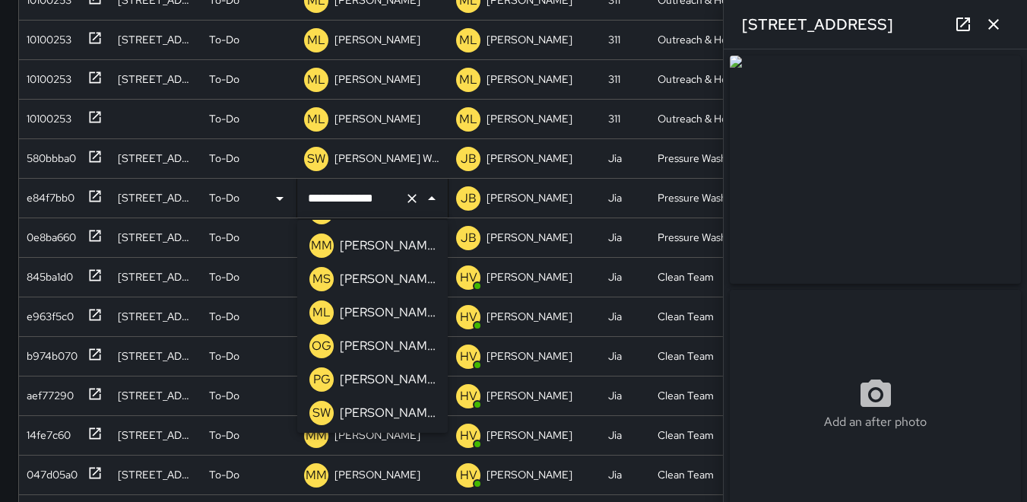
click at [317, 410] on p "SW" at bounding box center [321, 413] width 18 height 18
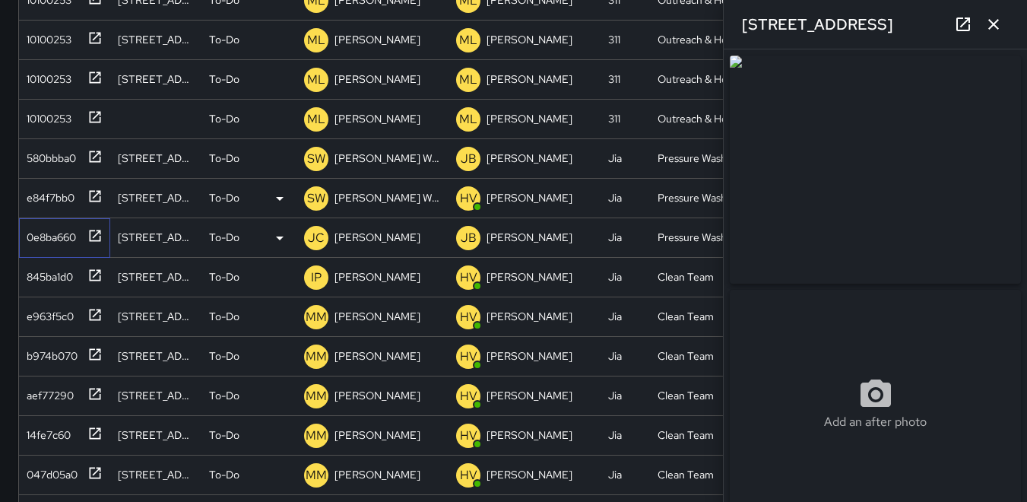
click at [46, 232] on div "0e8ba660" at bounding box center [48, 233] width 55 height 21
type input "**********"
click at [774, 213] on img at bounding box center [875, 169] width 291 height 228
click at [313, 239] on p "JC" at bounding box center [316, 238] width 17 height 18
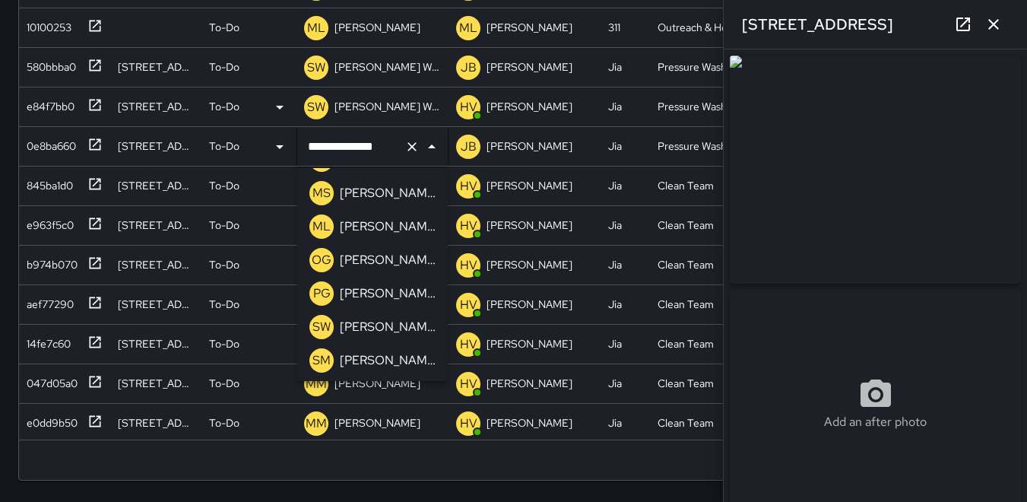
scroll to position [526, 0]
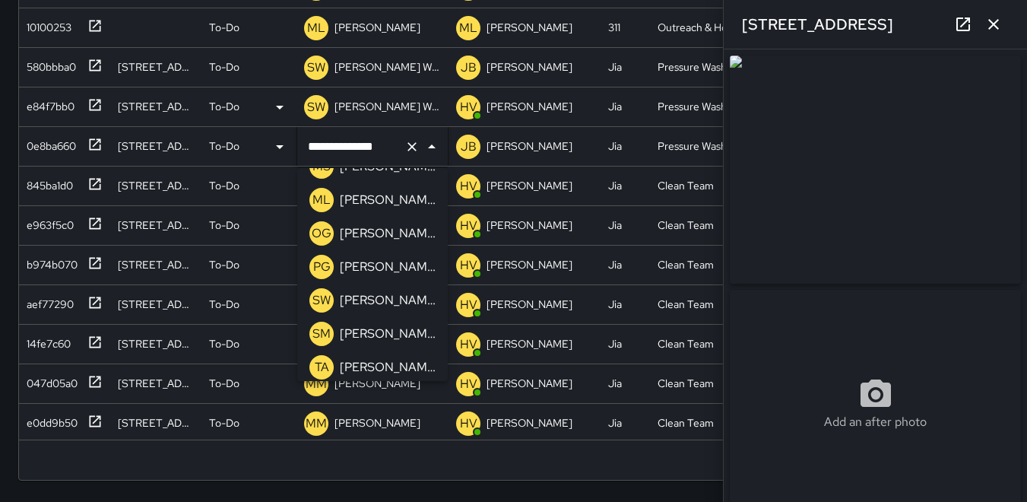
click at [325, 295] on p "SW" at bounding box center [321, 300] width 18 height 18
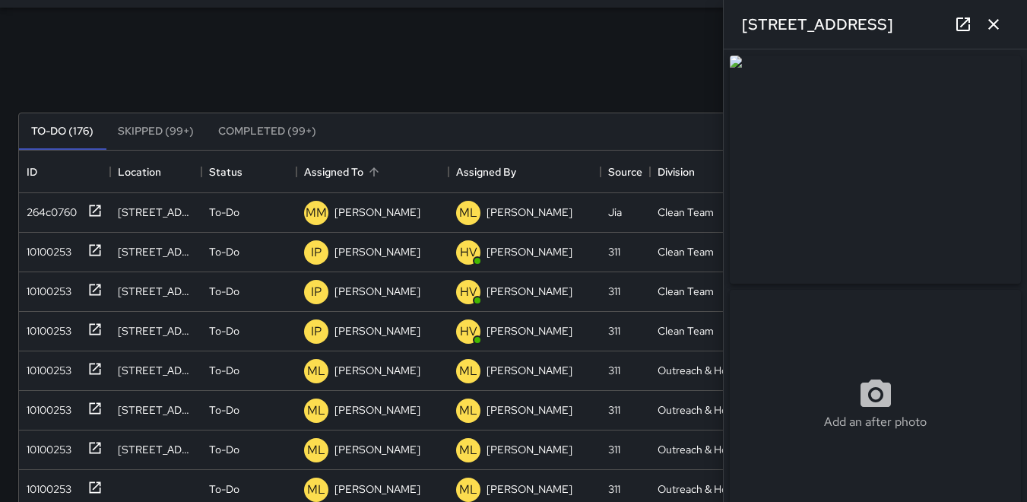
scroll to position [0, 0]
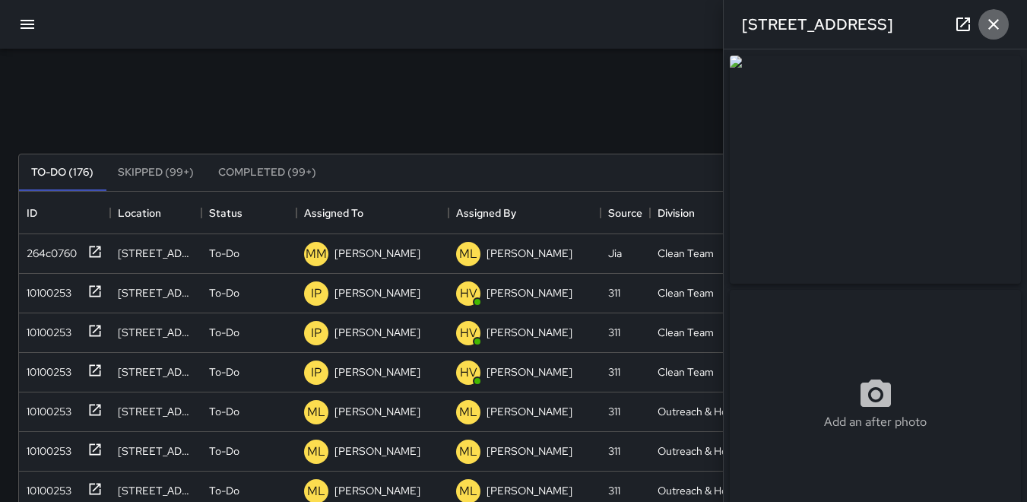
click at [774, 25] on icon "button" at bounding box center [993, 24] width 18 height 18
